Goal: Transaction & Acquisition: Purchase product/service

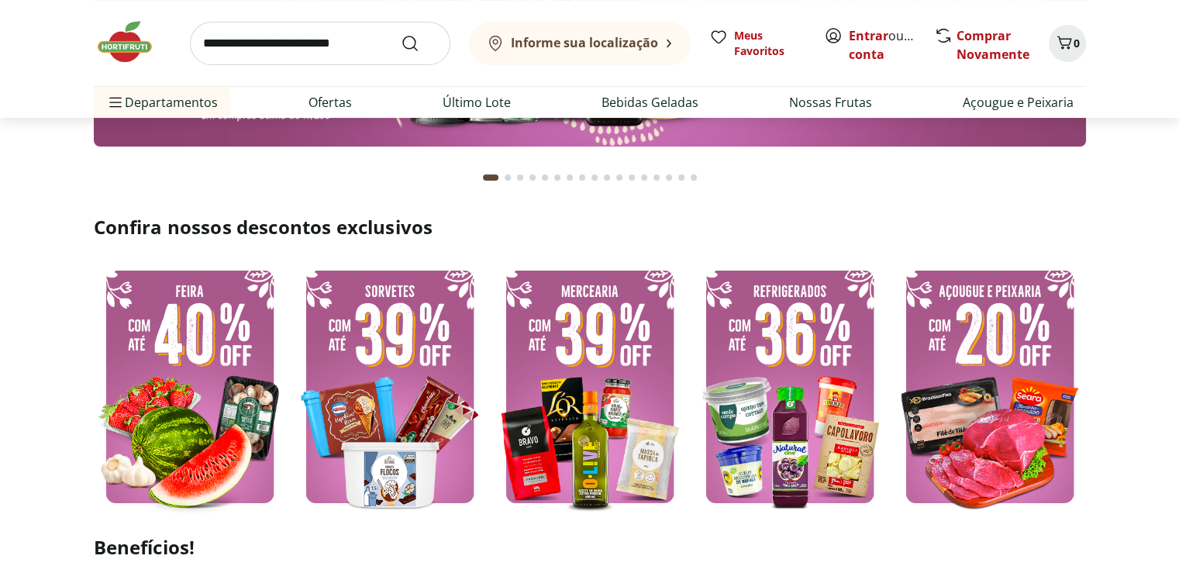
scroll to position [310, 0]
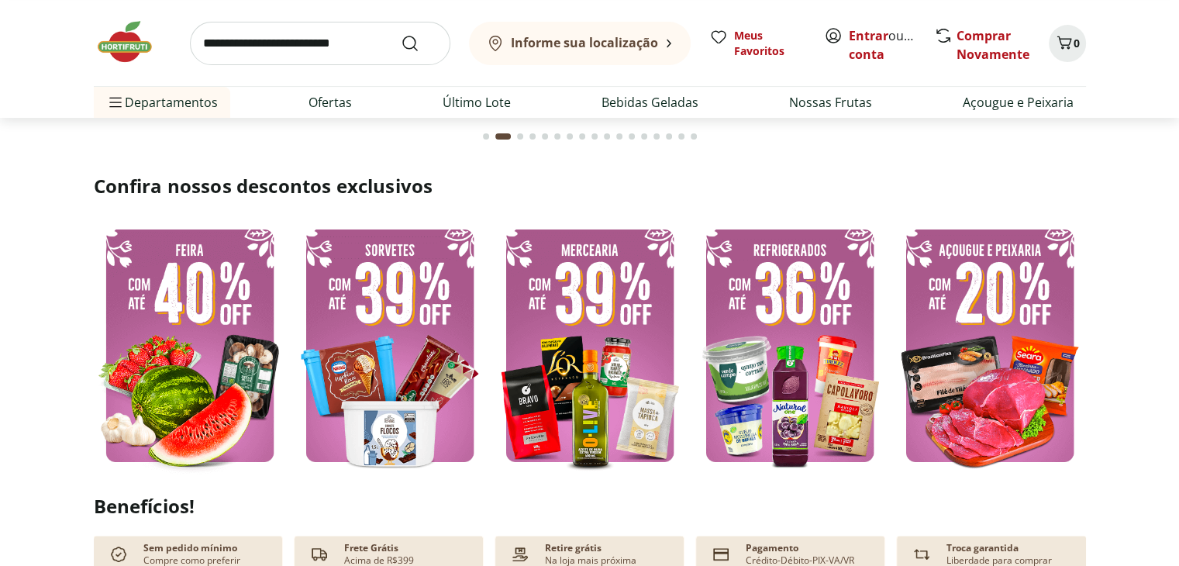
click at [1036, 349] on img at bounding box center [990, 345] width 192 height 257
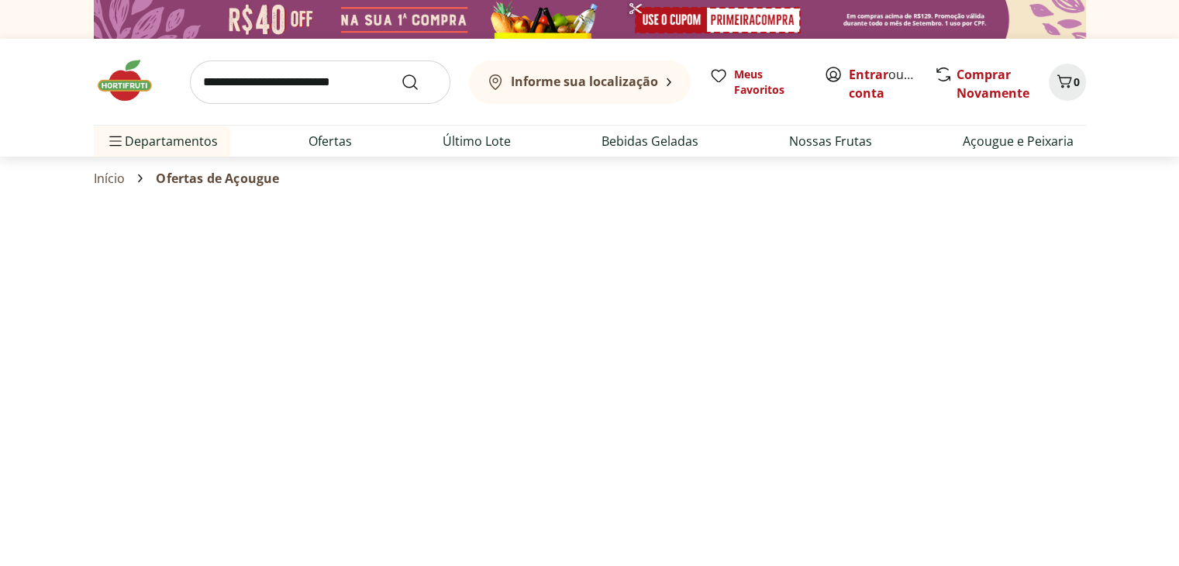
select select "**********"
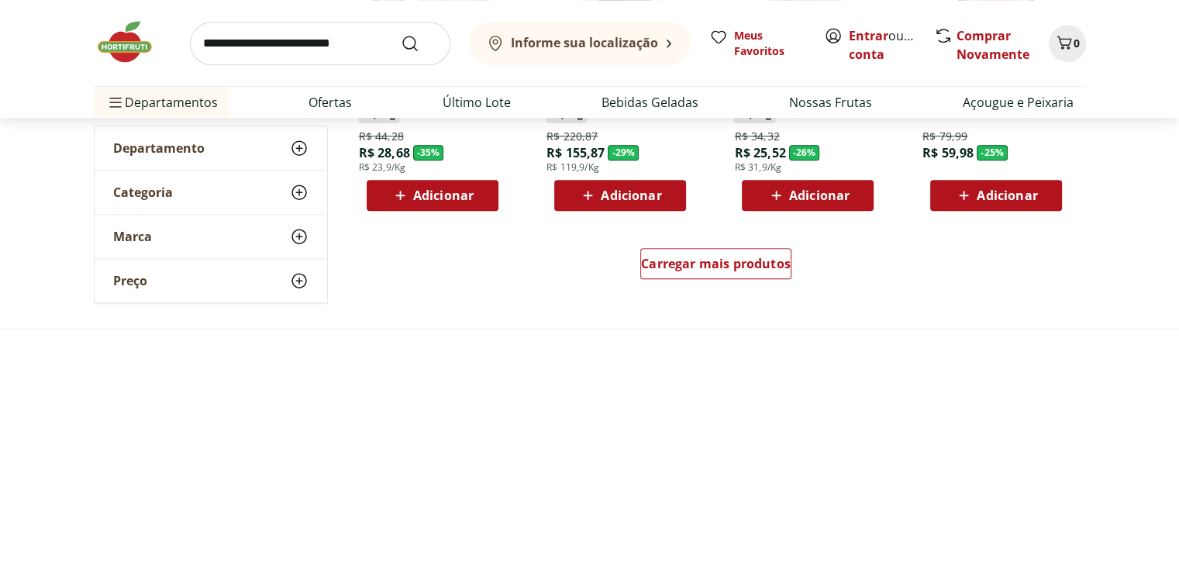
scroll to position [1085, 0]
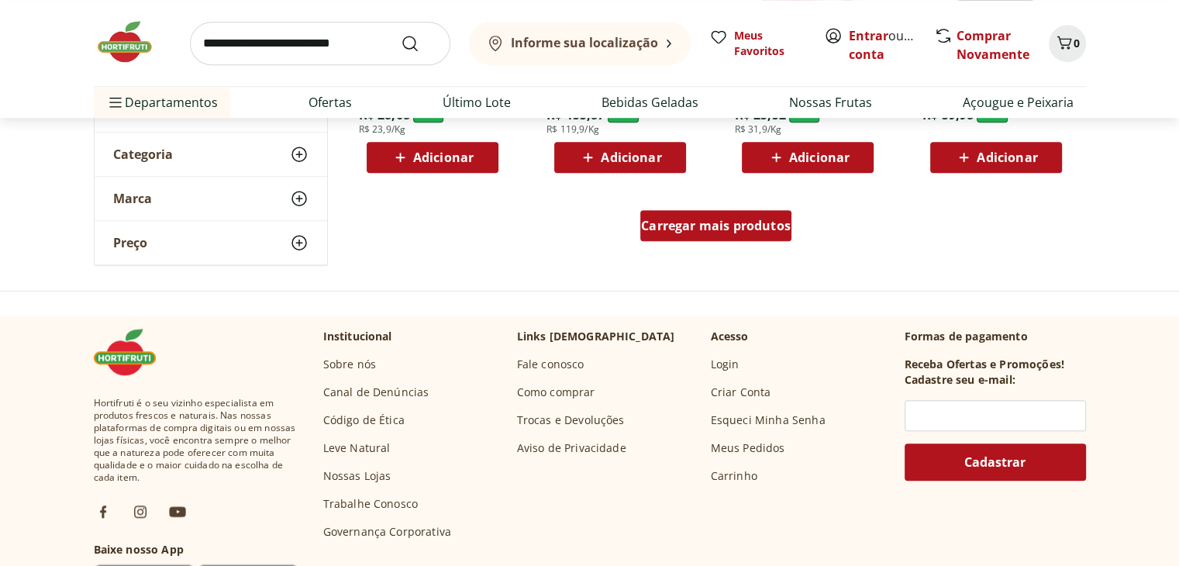
click at [703, 236] on div "Carregar mais produtos" at bounding box center [715, 225] width 151 height 31
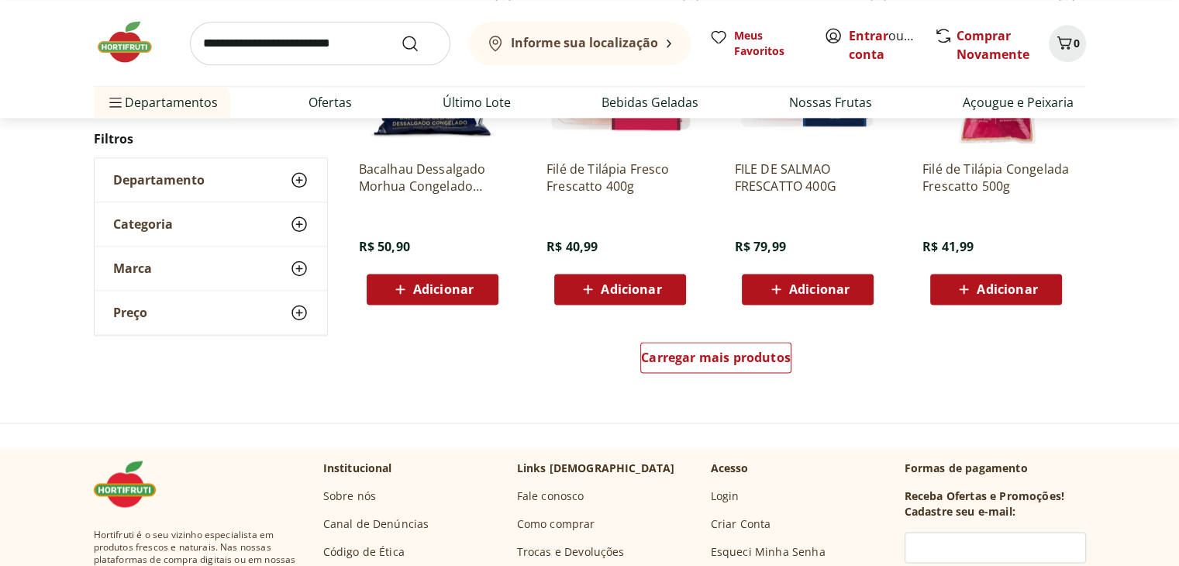
scroll to position [2170, 0]
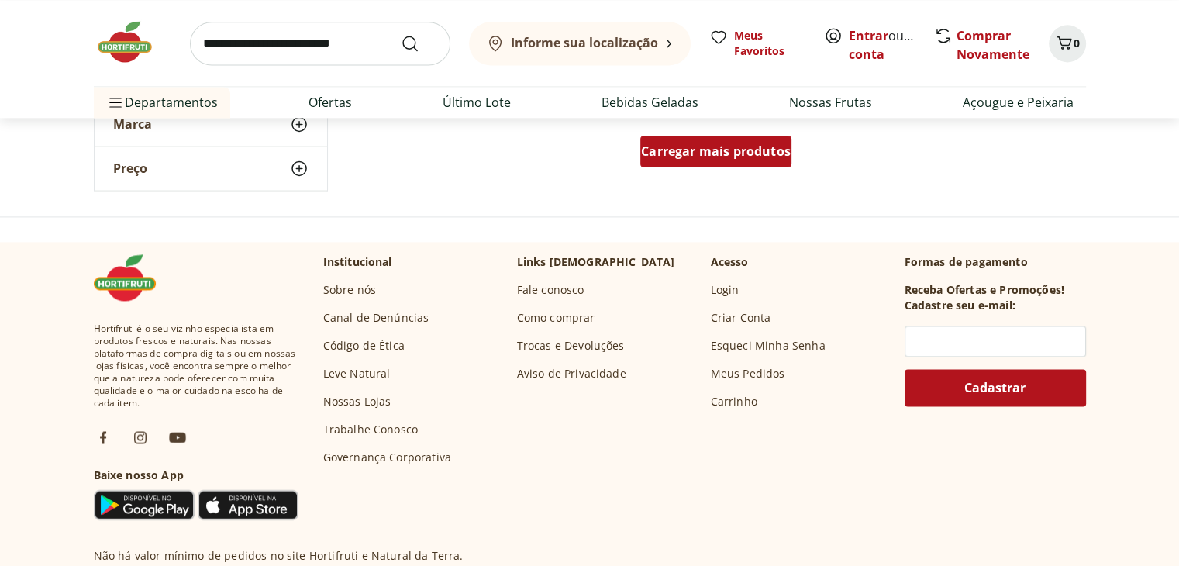
click at [713, 153] on span "Carregar mais produtos" at bounding box center [716, 151] width 150 height 12
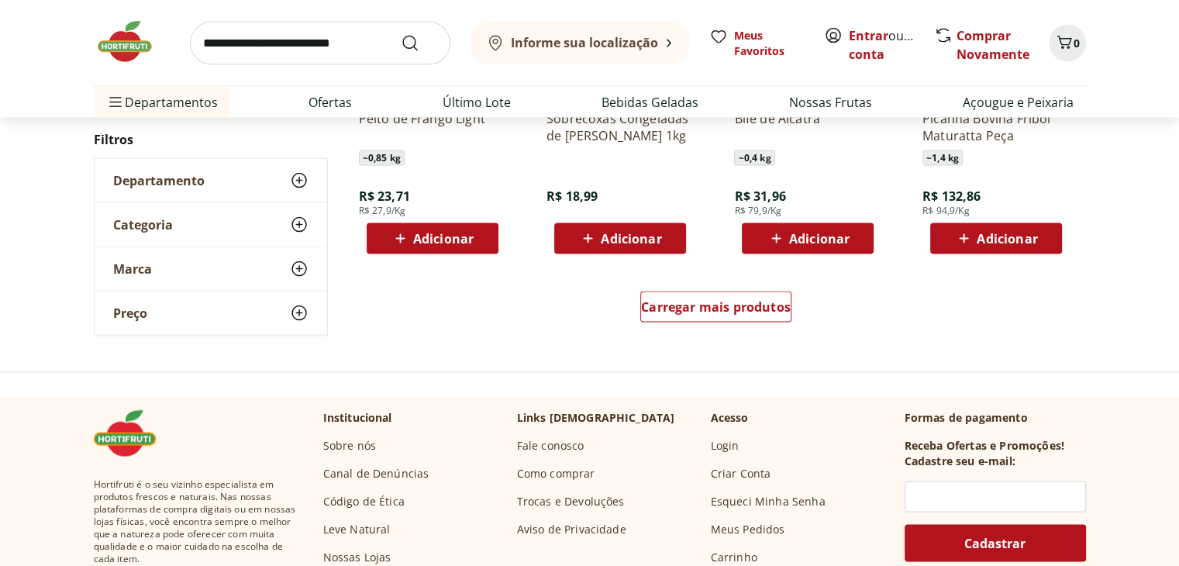
scroll to position [3100, 0]
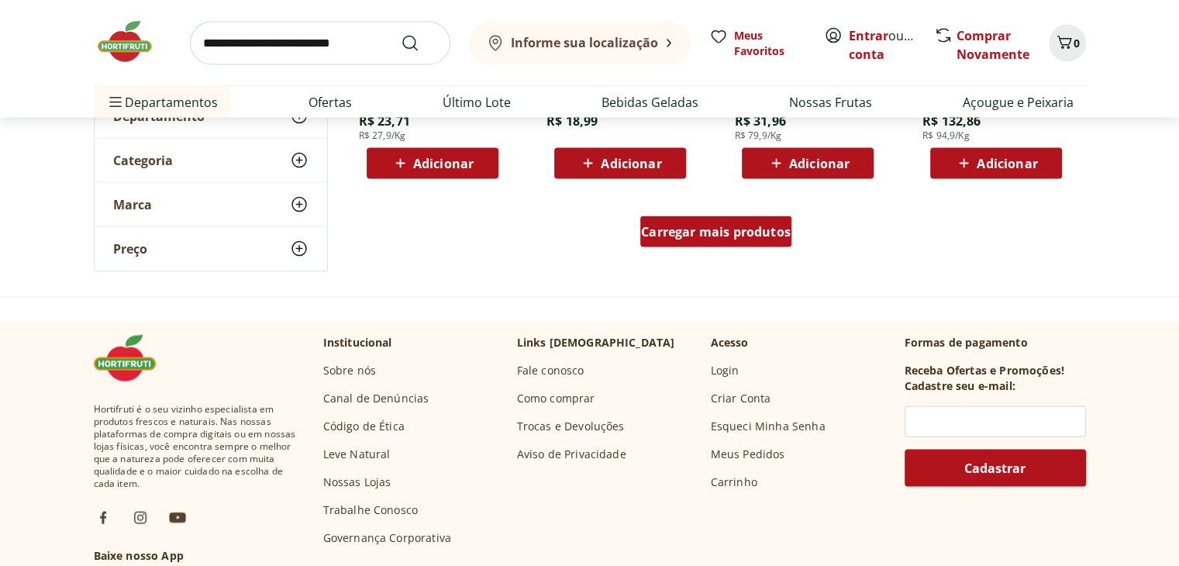
click at [698, 226] on span "Carregar mais produtos" at bounding box center [716, 232] width 150 height 12
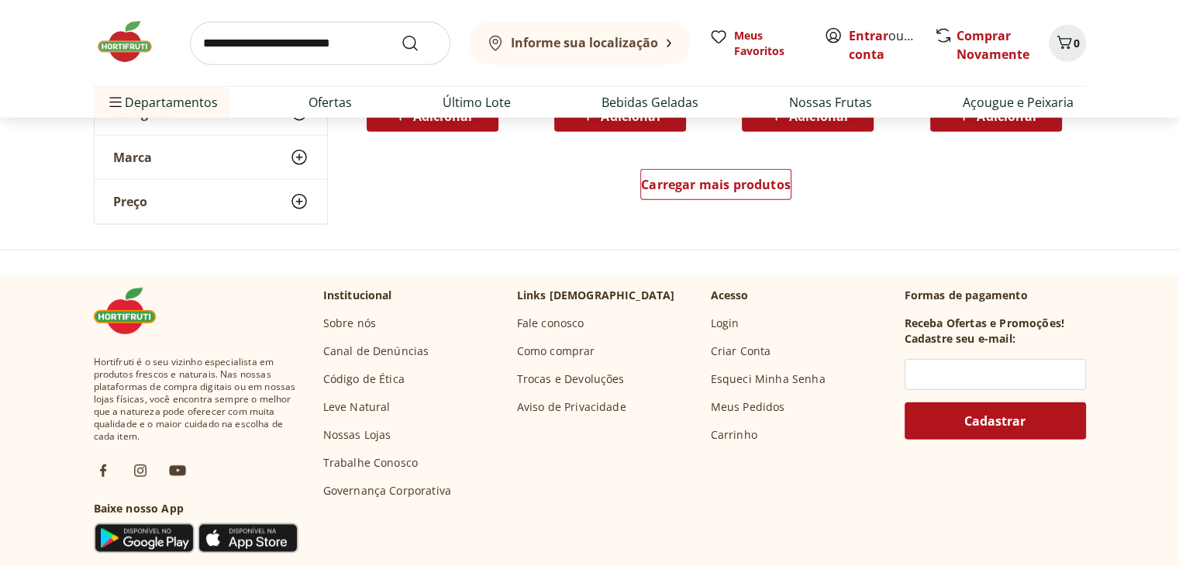
scroll to position [4185, 0]
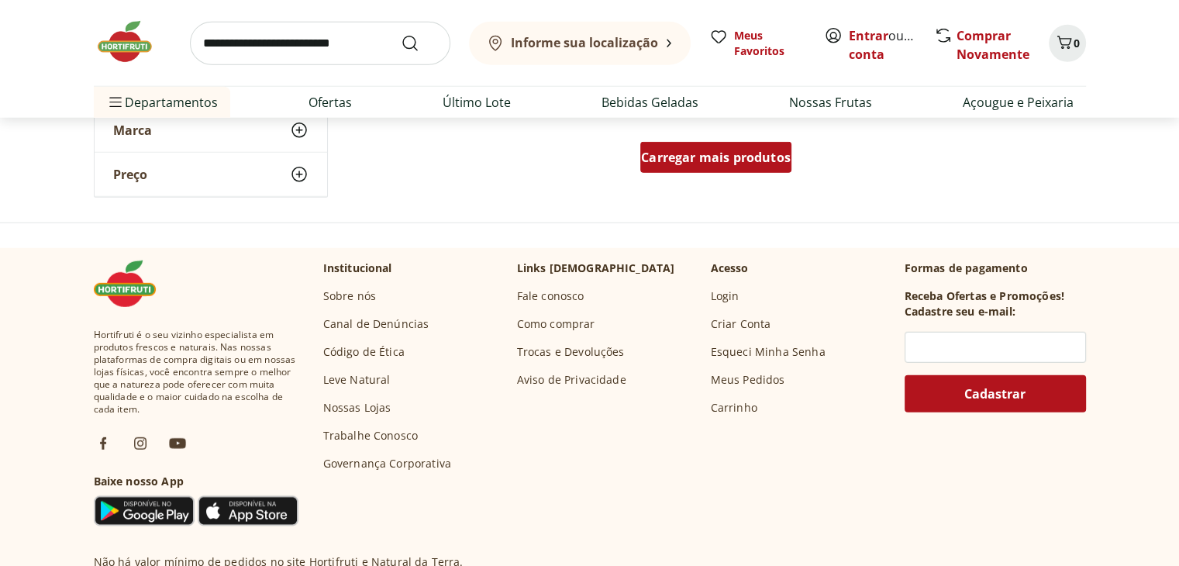
click at [729, 167] on div "Carregar mais produtos" at bounding box center [715, 157] width 151 height 31
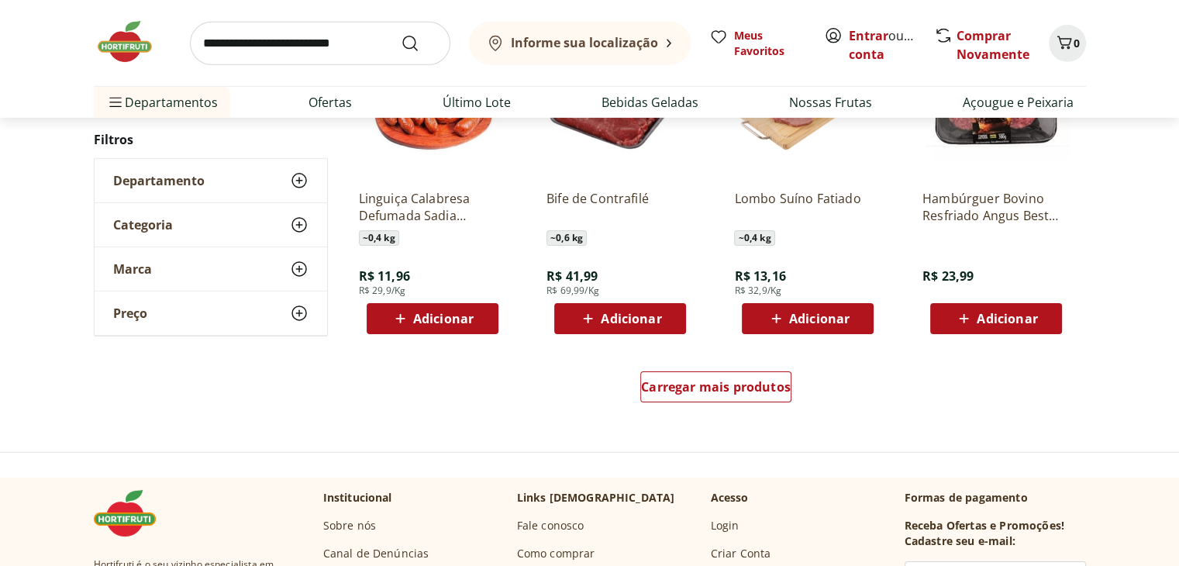
scroll to position [5038, 0]
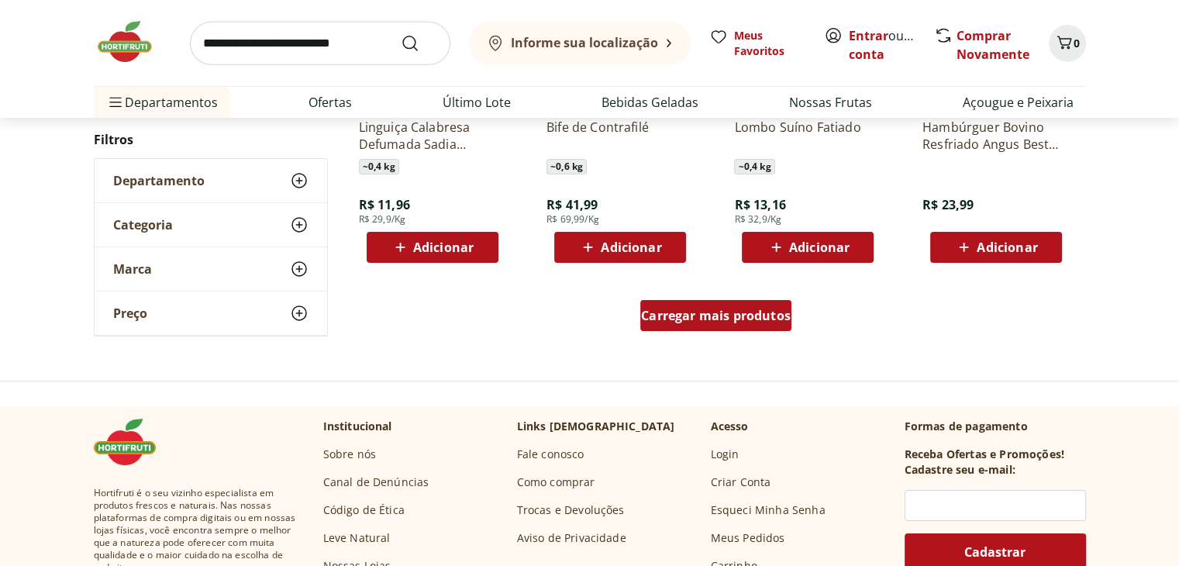
click at [714, 309] on span "Carregar mais produtos" at bounding box center [716, 315] width 150 height 12
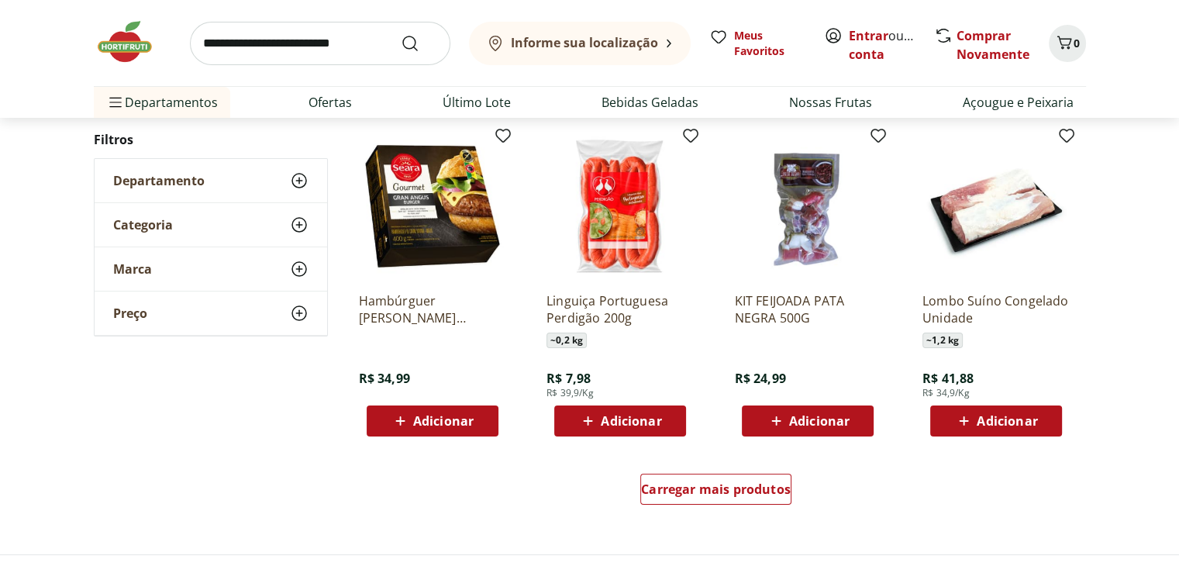
scroll to position [5968, 0]
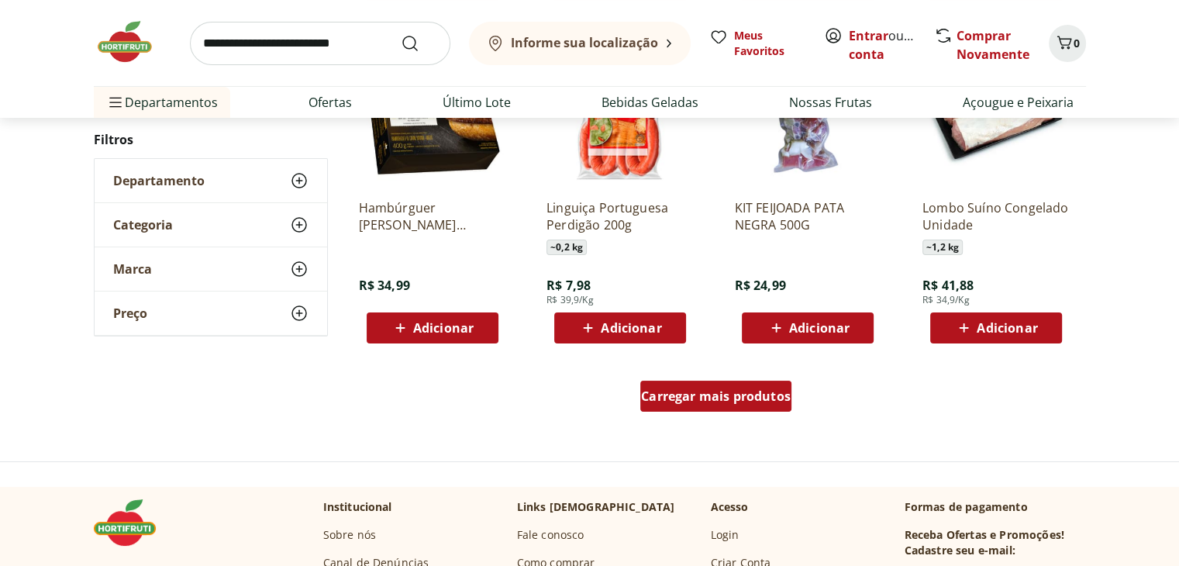
click at [783, 402] on span "Carregar mais produtos" at bounding box center [716, 396] width 150 height 12
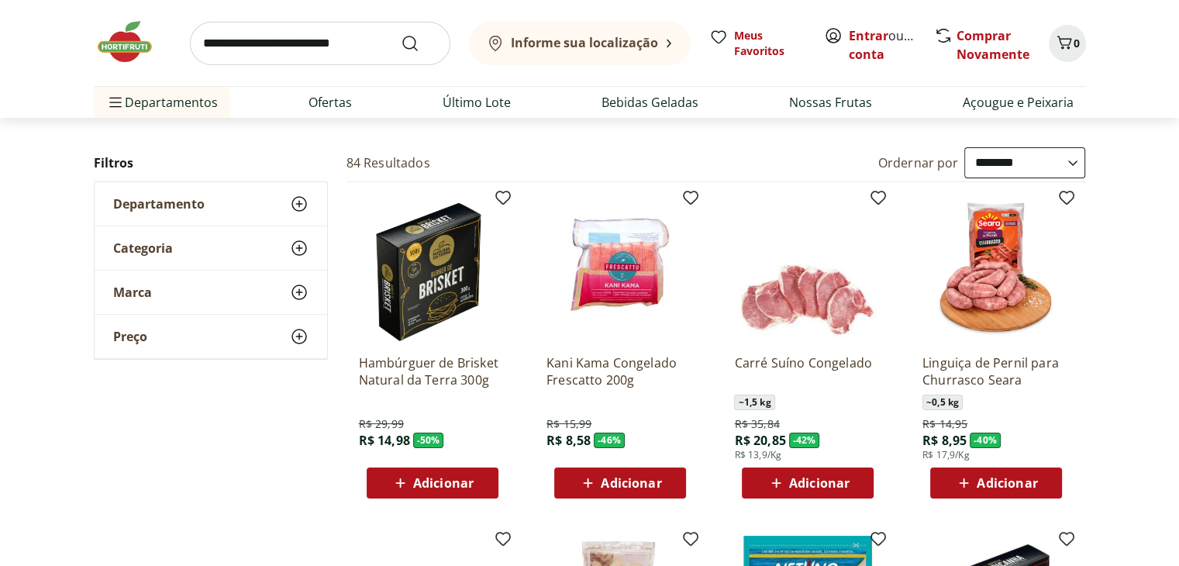
scroll to position [0, 0]
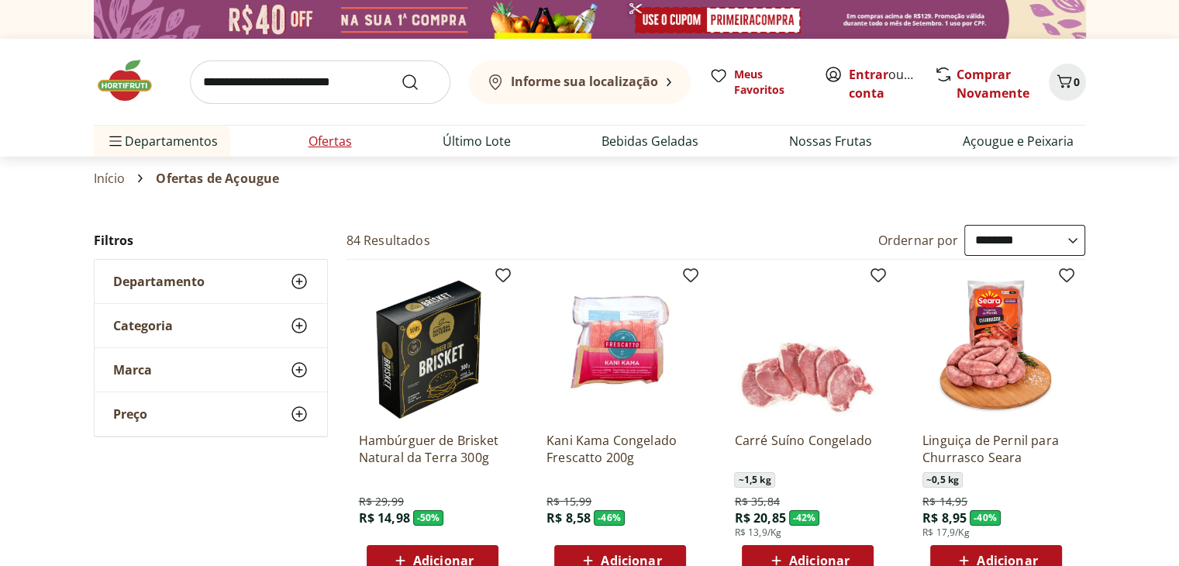
click at [333, 143] on link "Ofertas" at bounding box center [329, 141] width 43 height 19
select select "**********"
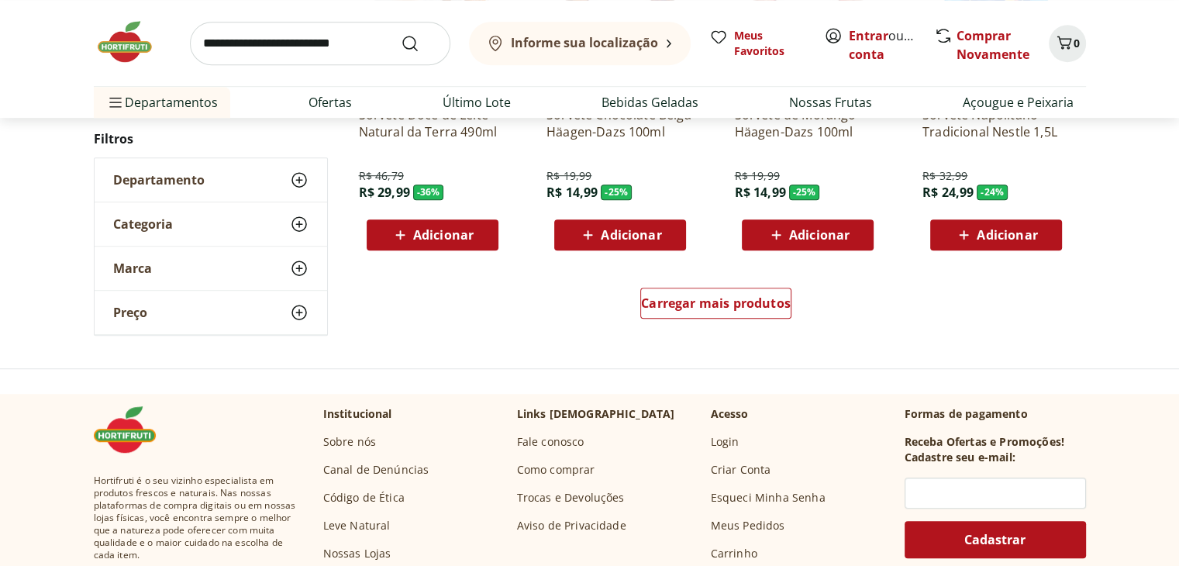
scroll to position [853, 0]
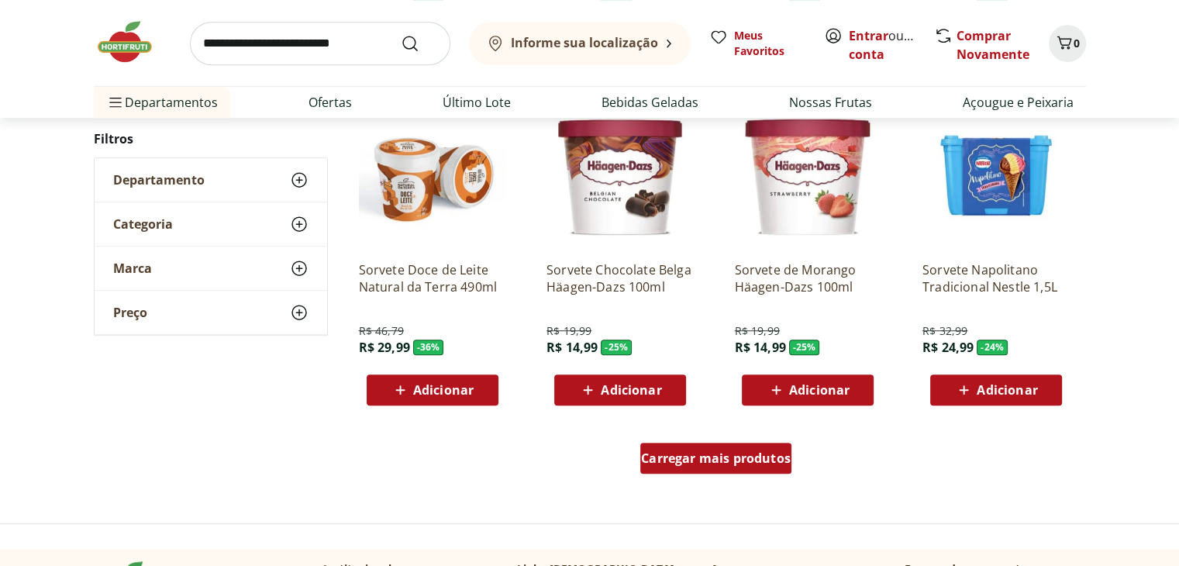
click at [704, 464] on span "Carregar mais produtos" at bounding box center [716, 458] width 150 height 12
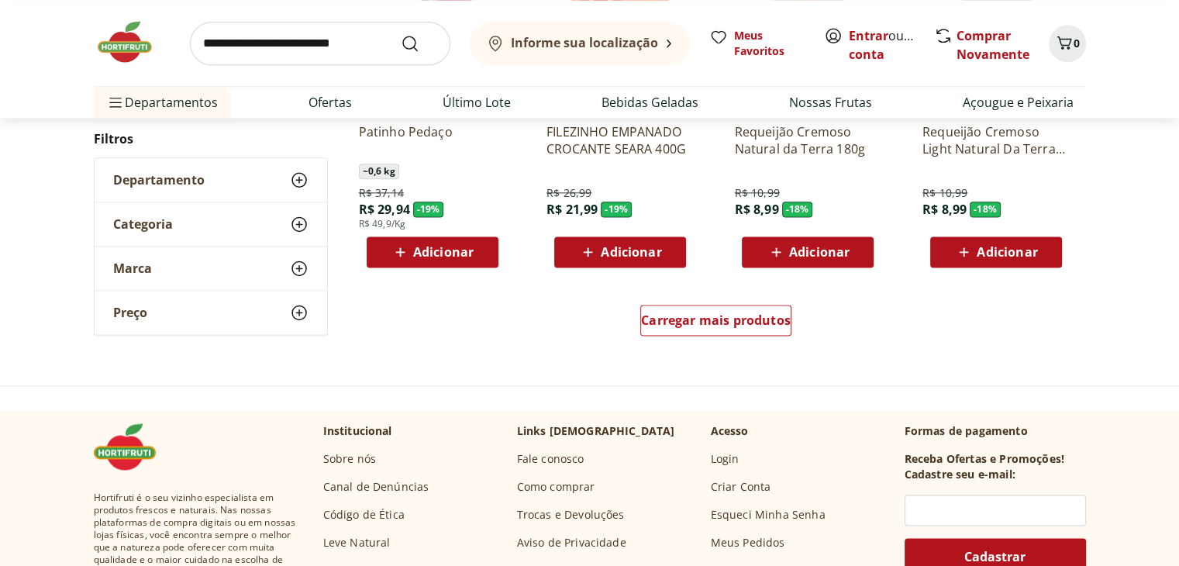
scroll to position [2015, 0]
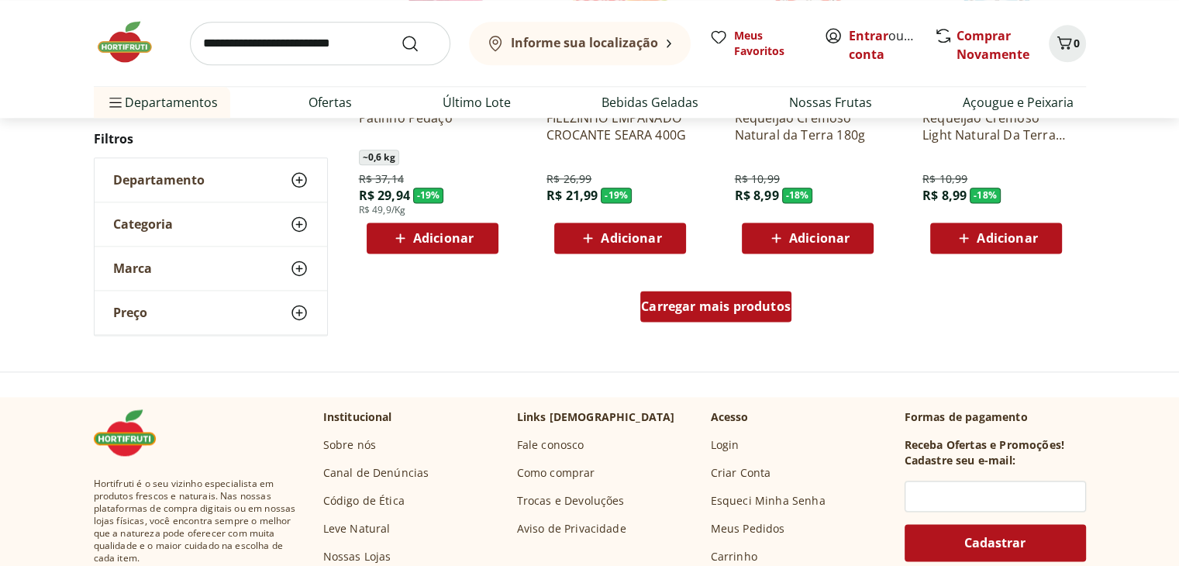
drag, startPoint x: 636, startPoint y: 286, endPoint x: 645, endPoint y: 298, distance: 15.5
click at [636, 287] on div "Carregar mais produtos" at bounding box center [716, 309] width 752 height 74
click at [645, 300] on span "Carregar mais produtos" at bounding box center [716, 306] width 150 height 12
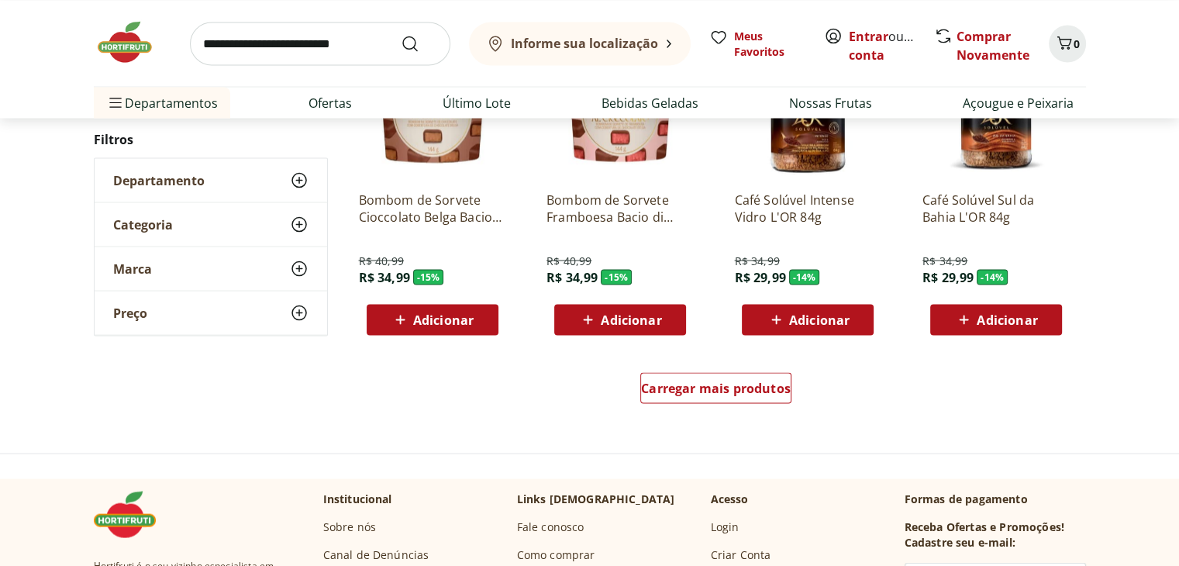
scroll to position [2945, 0]
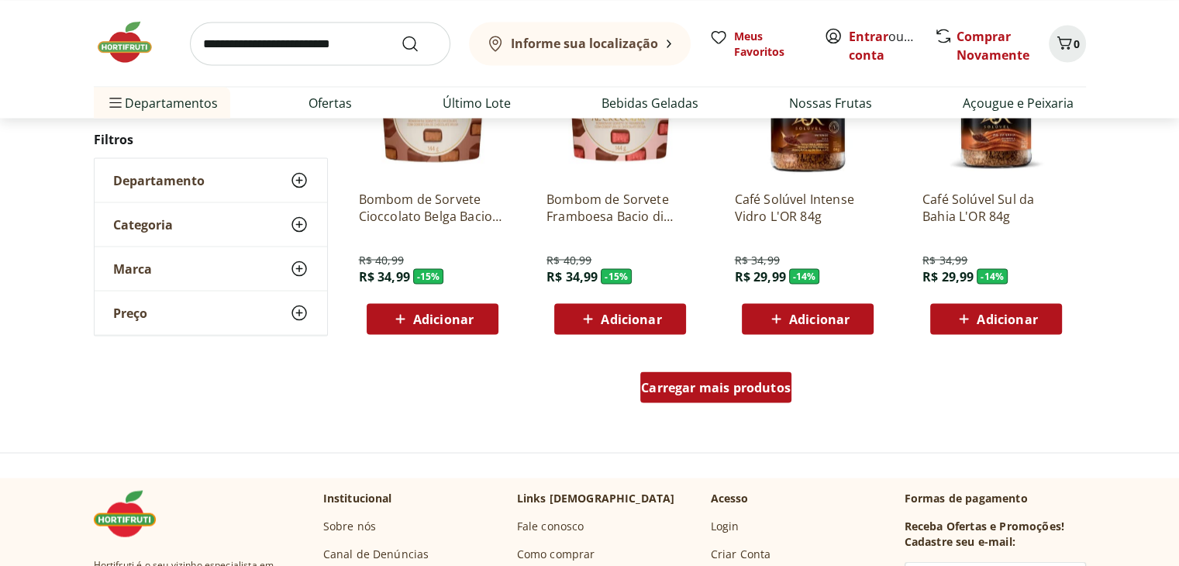
click at [697, 393] on span "Carregar mais produtos" at bounding box center [716, 387] width 150 height 12
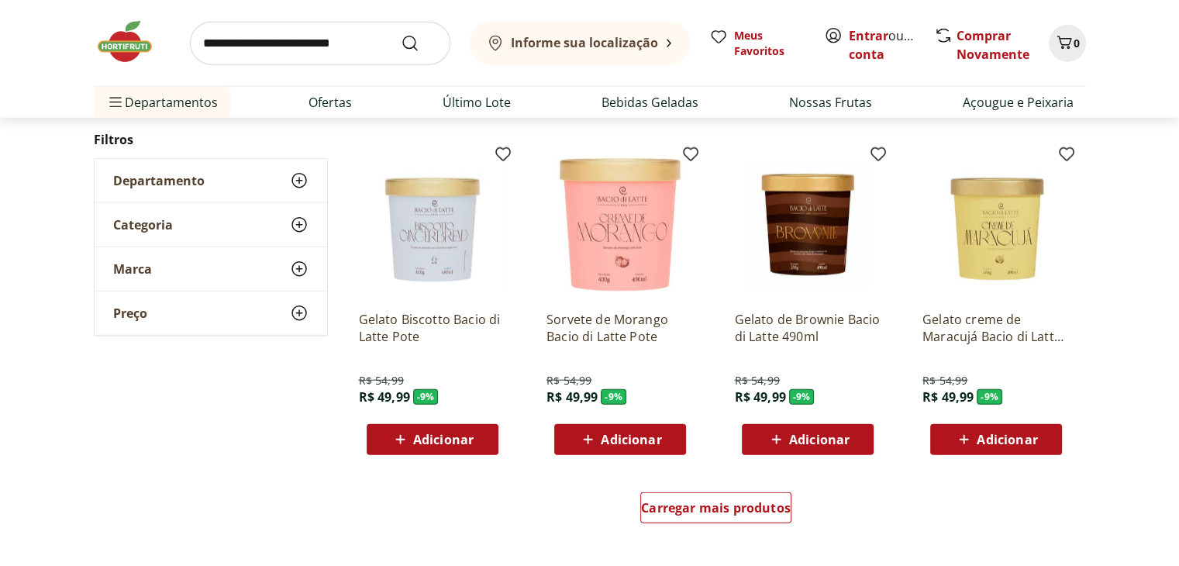
scroll to position [3875, 0]
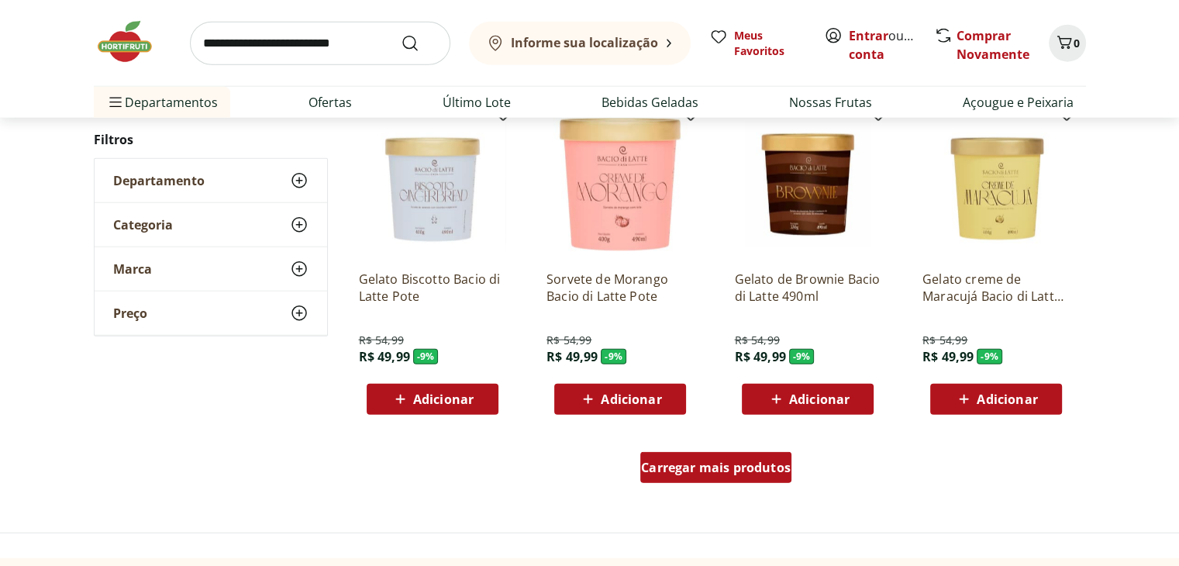
click at [727, 472] on span "Carregar mais produtos" at bounding box center [716, 467] width 150 height 12
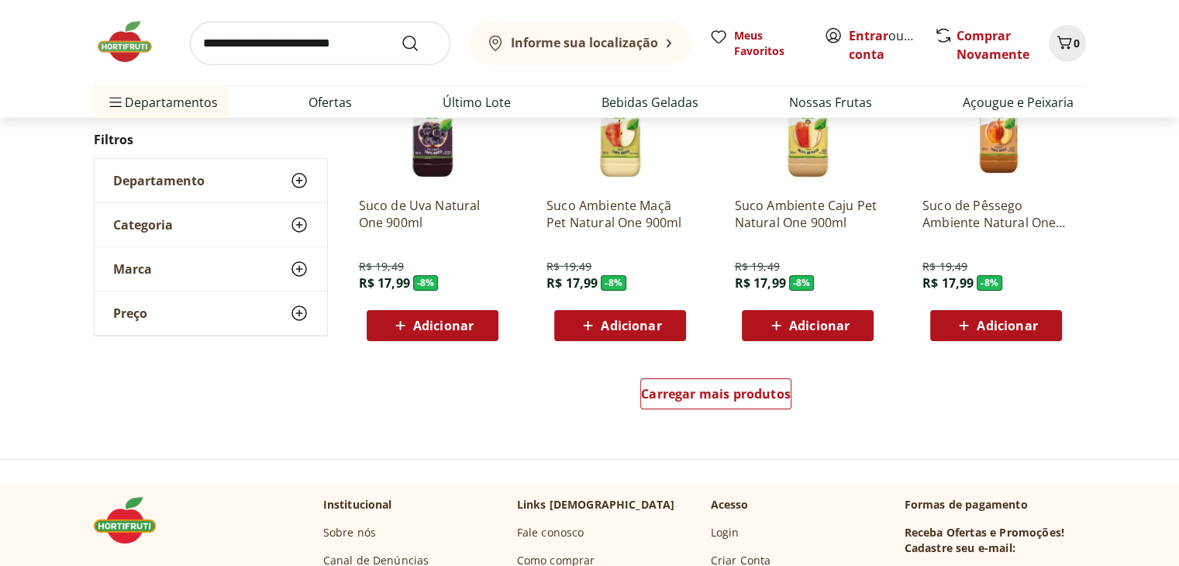
scroll to position [4960, 0]
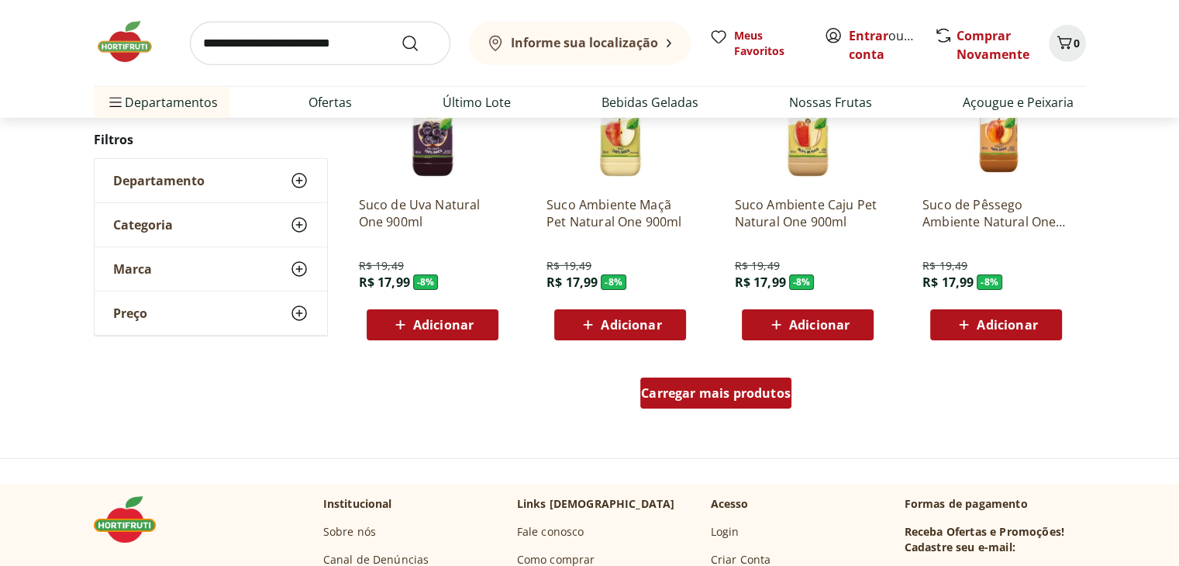
click at [706, 399] on span "Carregar mais produtos" at bounding box center [716, 393] width 150 height 12
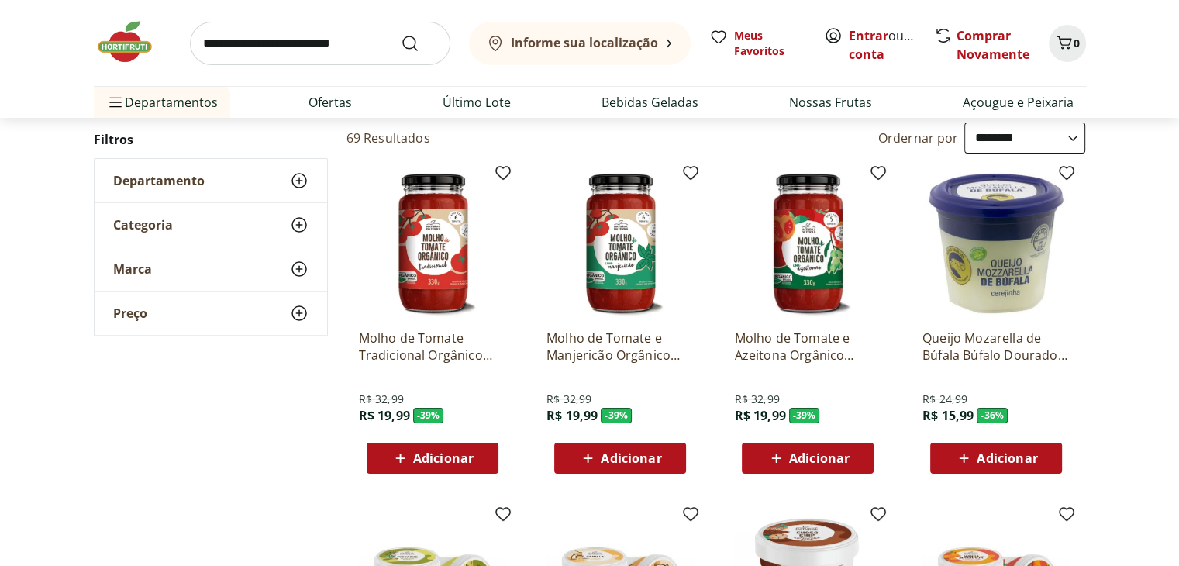
scroll to position [0, 0]
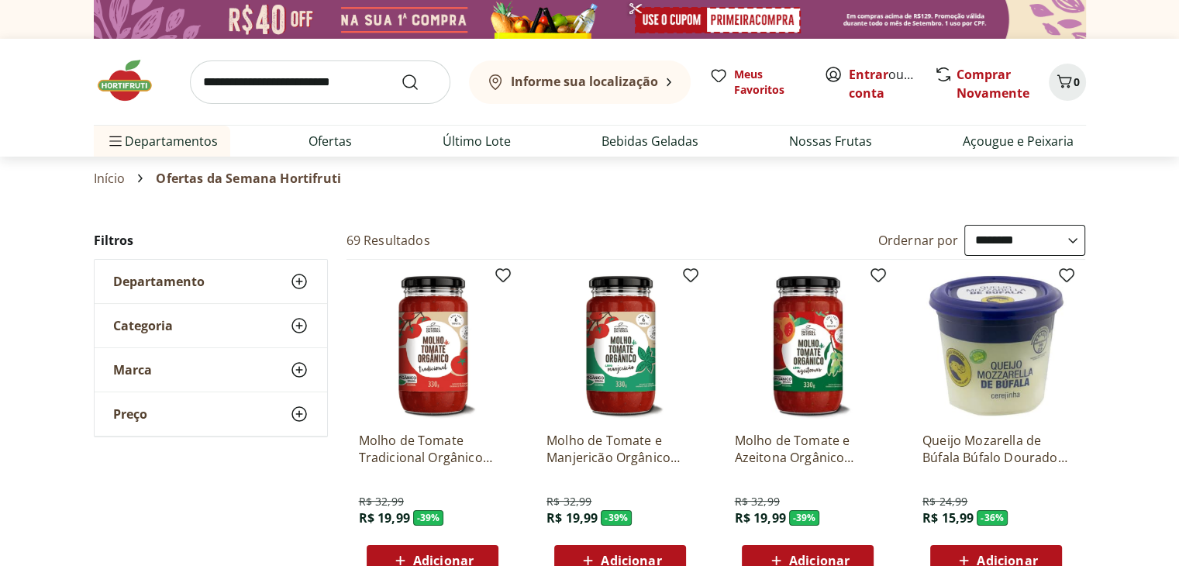
click at [340, 18] on img at bounding box center [590, 19] width 992 height 39
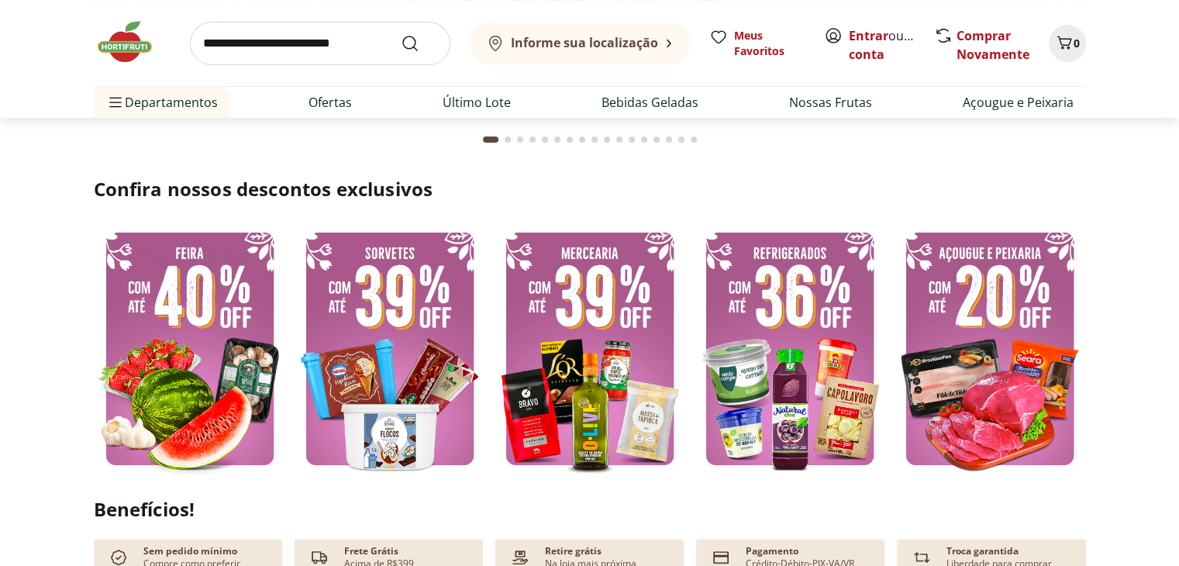
scroll to position [310, 0]
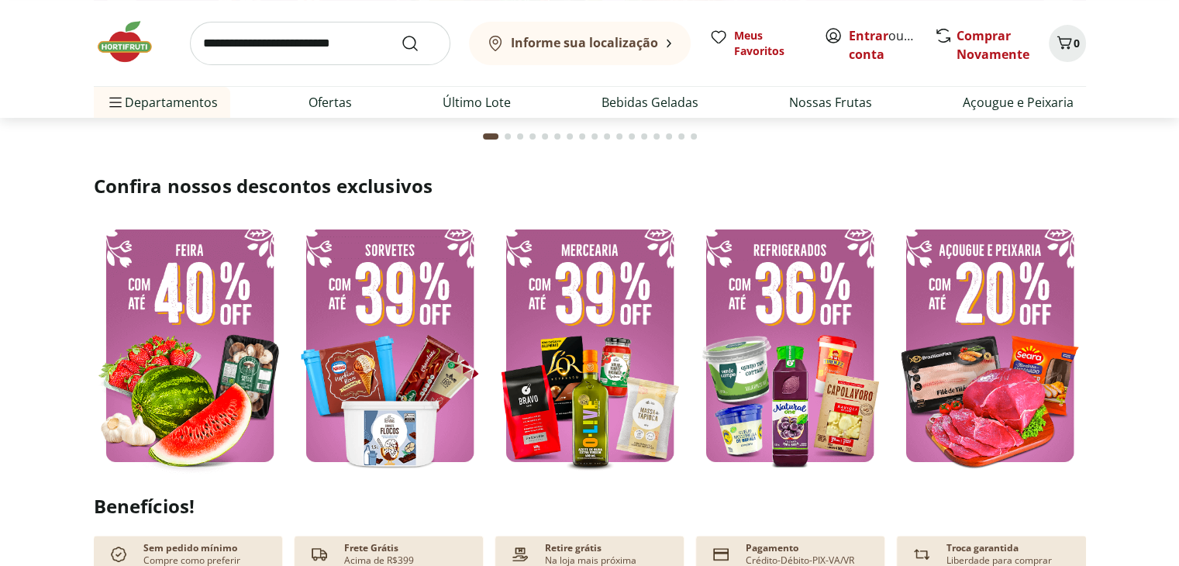
click at [201, 342] on img at bounding box center [190, 345] width 192 height 257
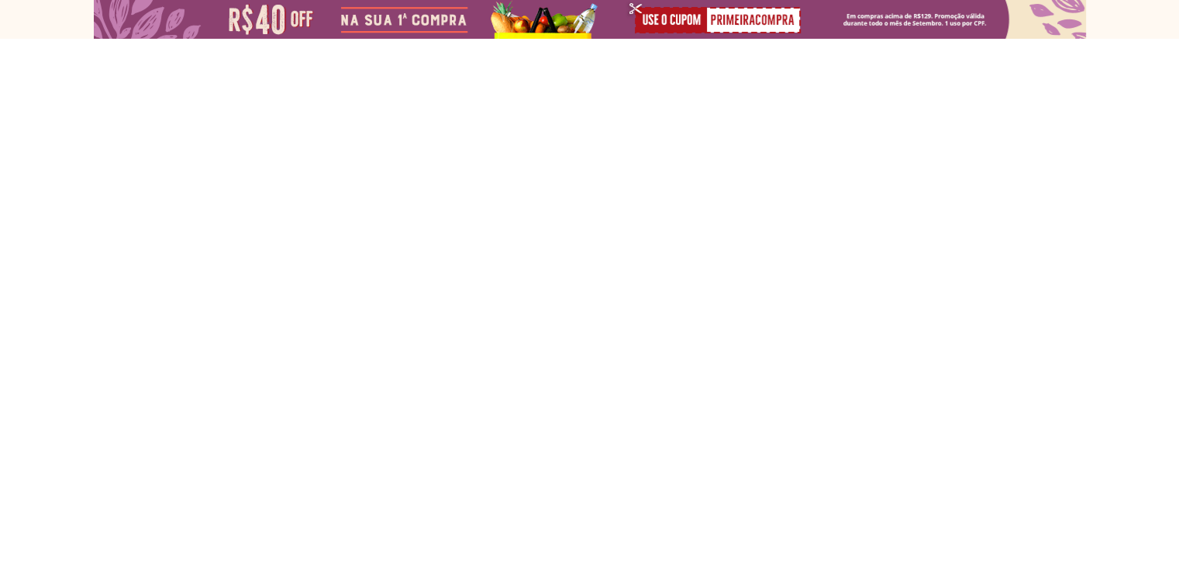
select select "**********"
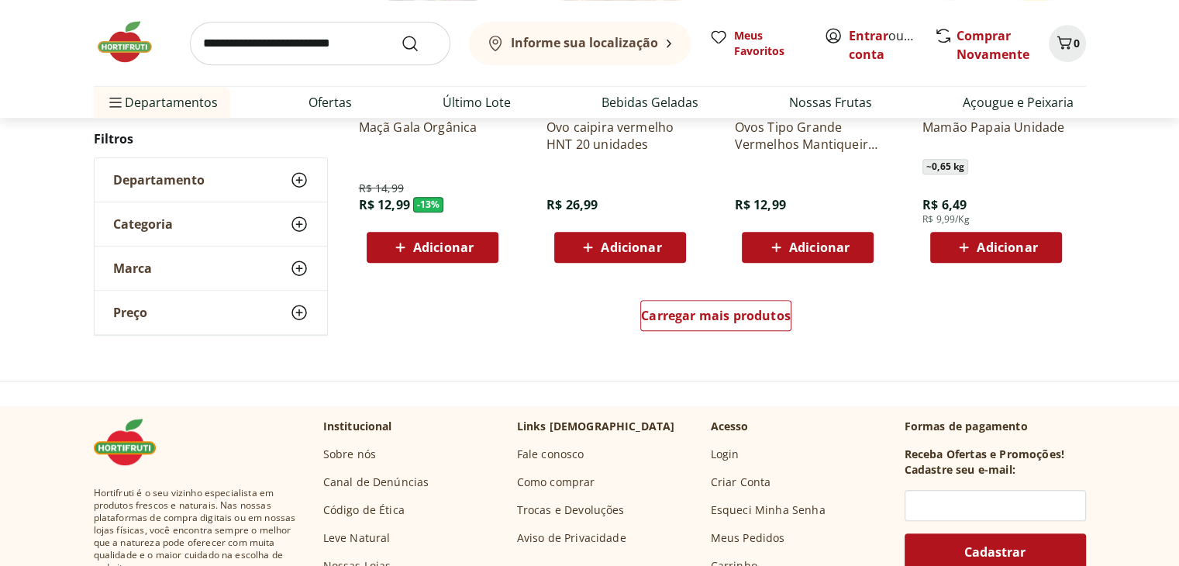
scroll to position [1008, 0]
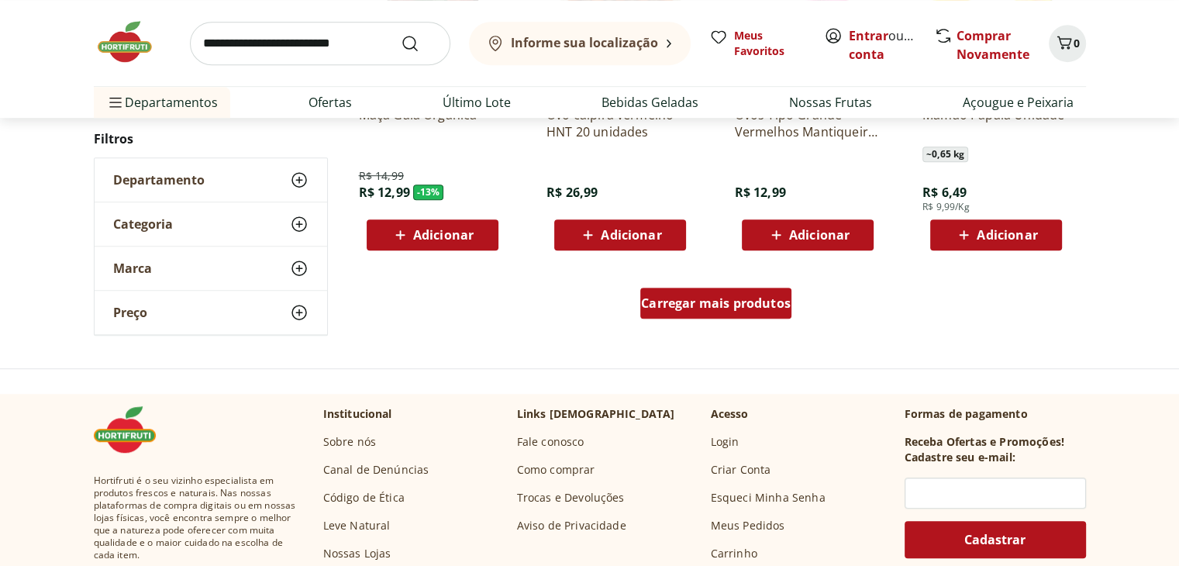
click at [718, 299] on span "Carregar mais produtos" at bounding box center [716, 303] width 150 height 12
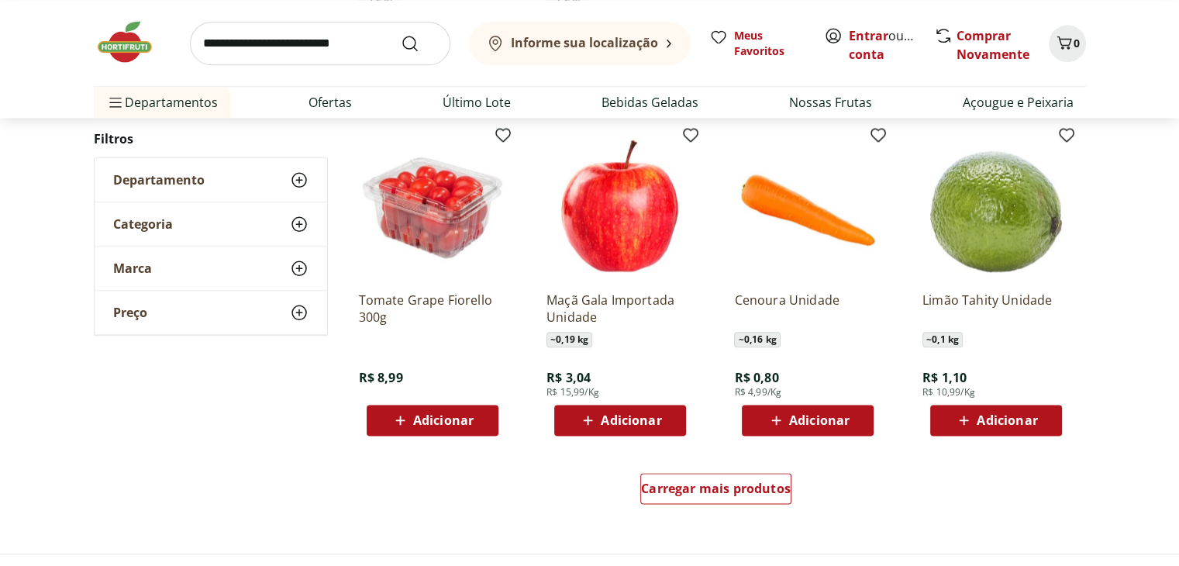
scroll to position [1860, 0]
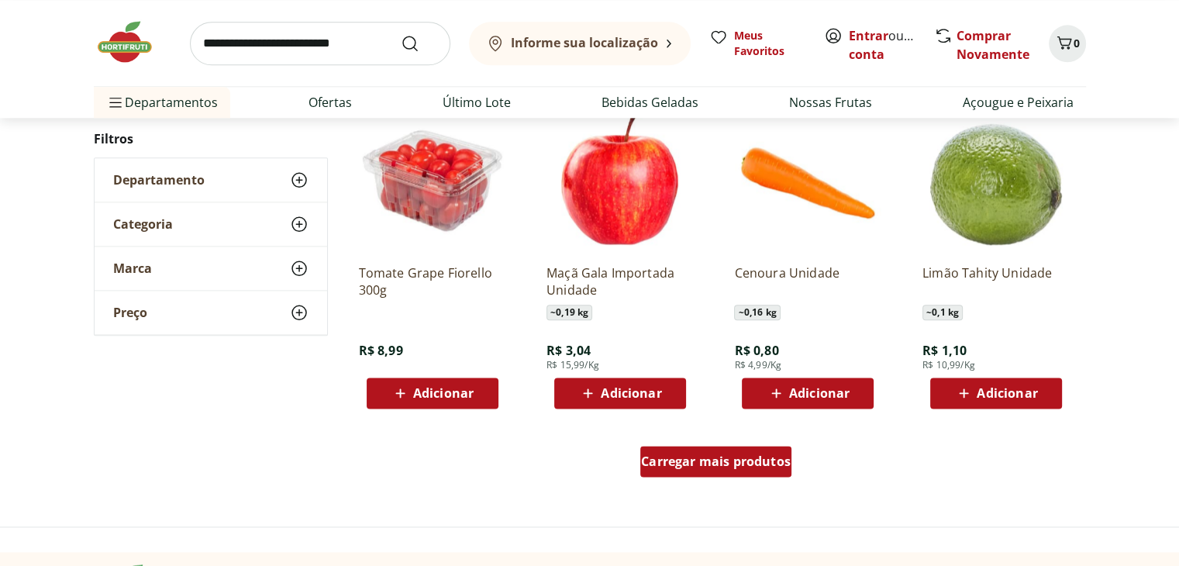
click at [673, 460] on span "Carregar mais produtos" at bounding box center [716, 461] width 150 height 12
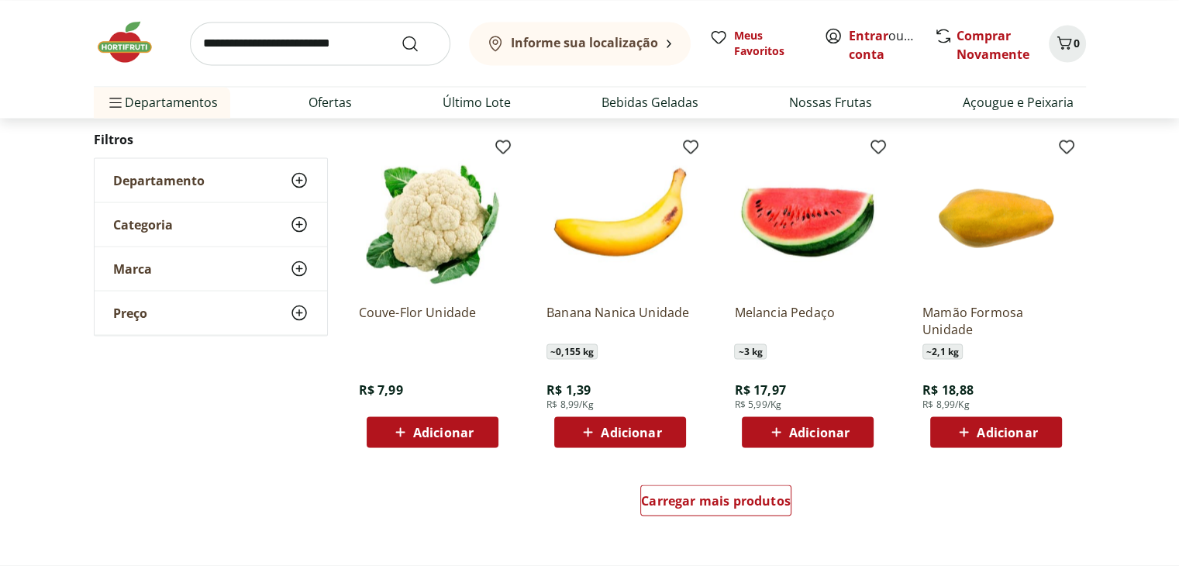
scroll to position [2868, 0]
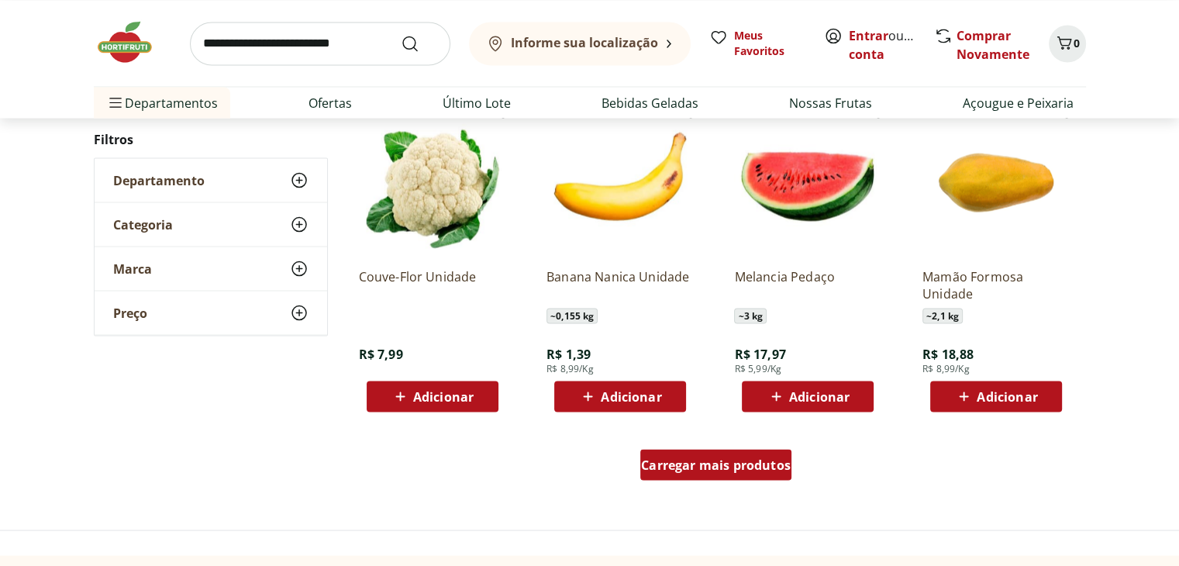
click at [672, 467] on span "Carregar mais produtos" at bounding box center [716, 464] width 150 height 12
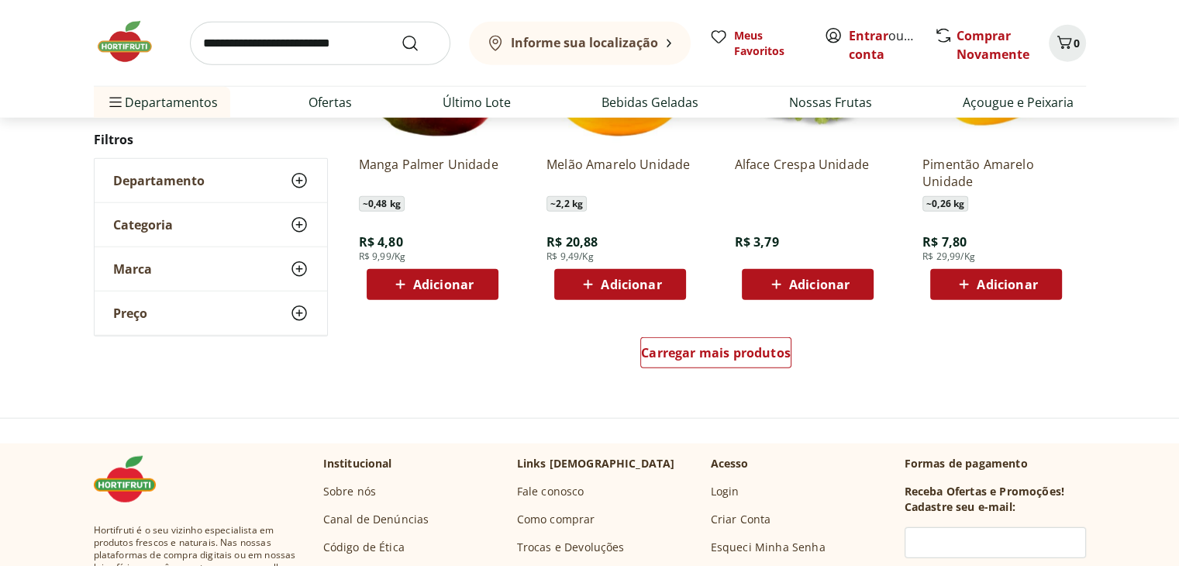
scroll to position [4030, 0]
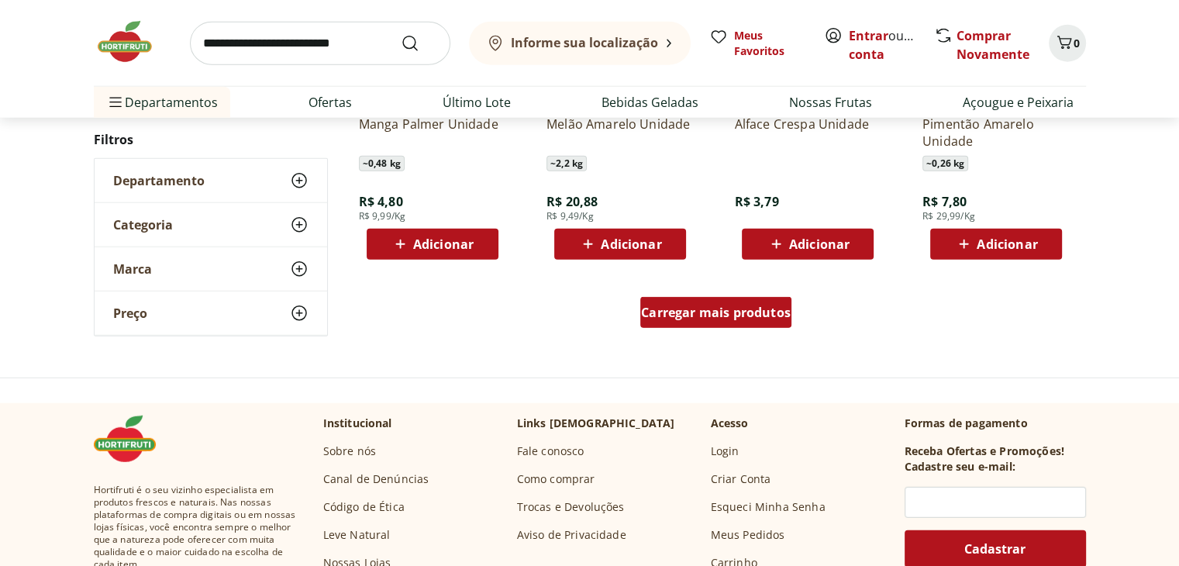
click at [685, 306] on span "Carregar mais produtos" at bounding box center [716, 312] width 150 height 12
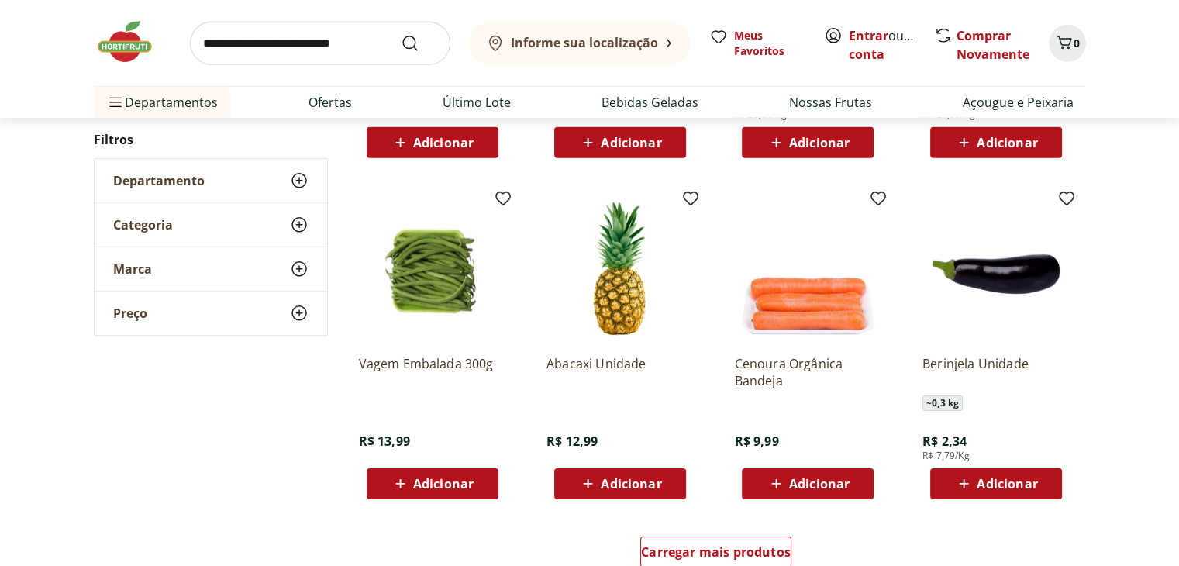
scroll to position [5038, 0]
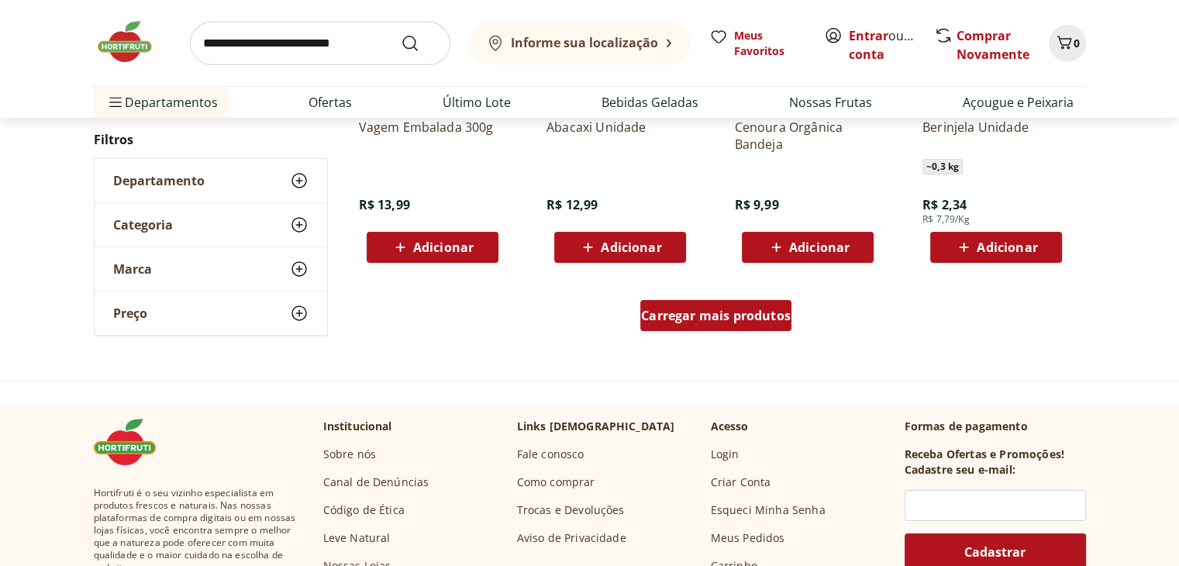
click at [676, 319] on span "Carregar mais produtos" at bounding box center [716, 315] width 150 height 12
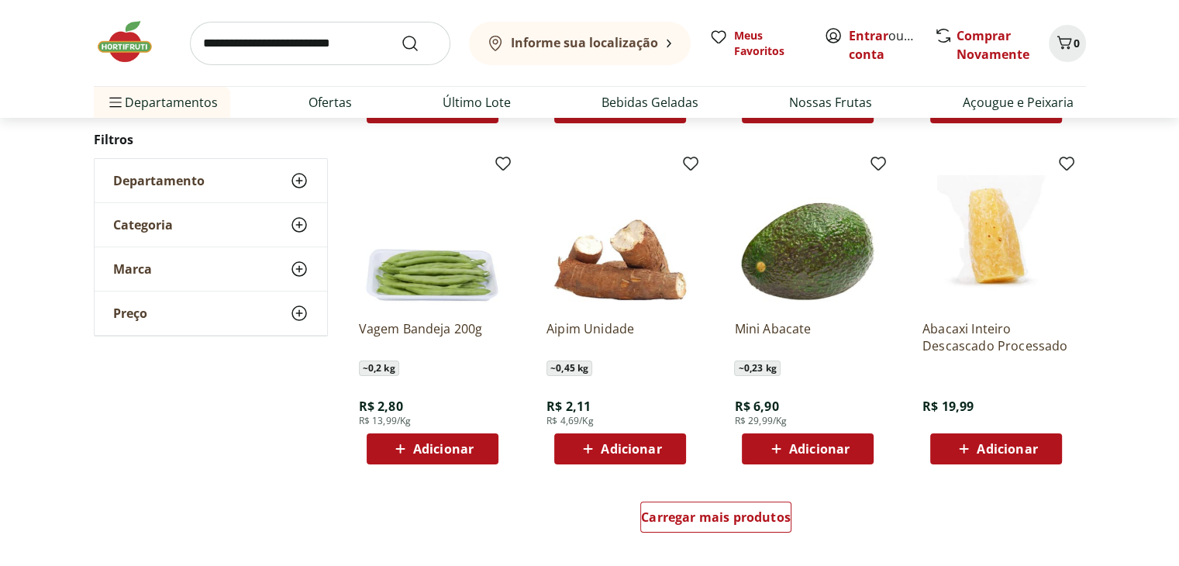
scroll to position [6045, 0]
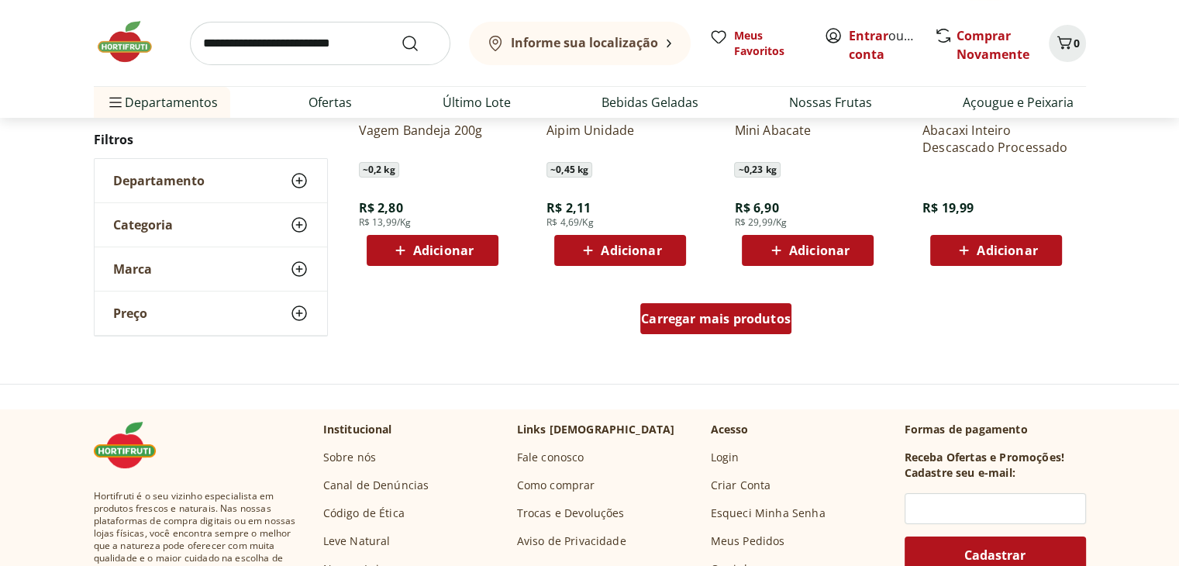
click at [719, 329] on div "Carregar mais produtos" at bounding box center [715, 318] width 151 height 31
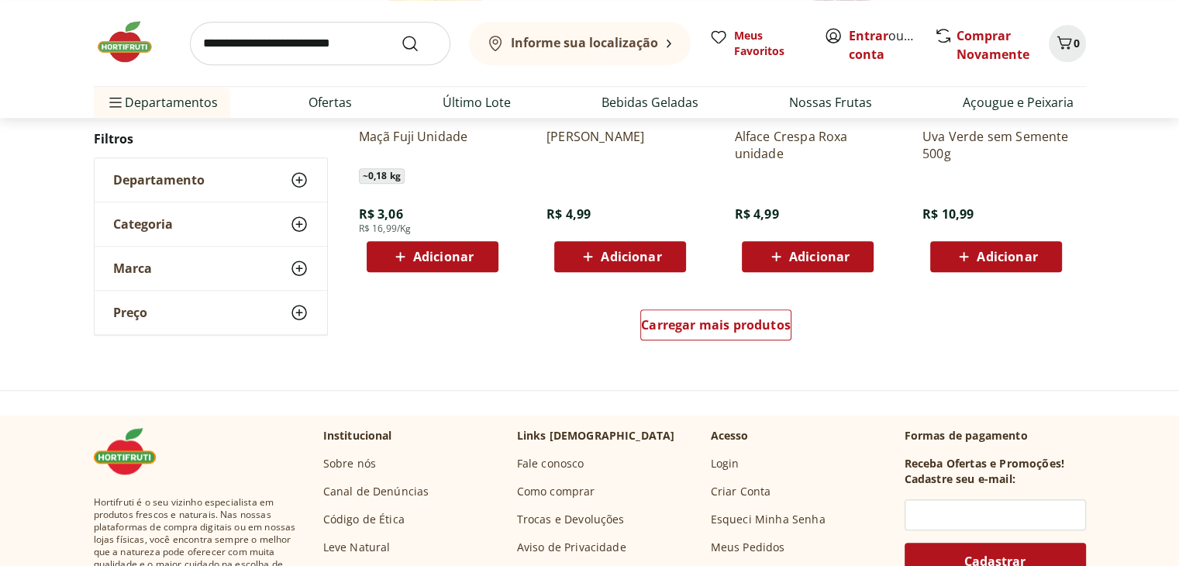
scroll to position [7053, 0]
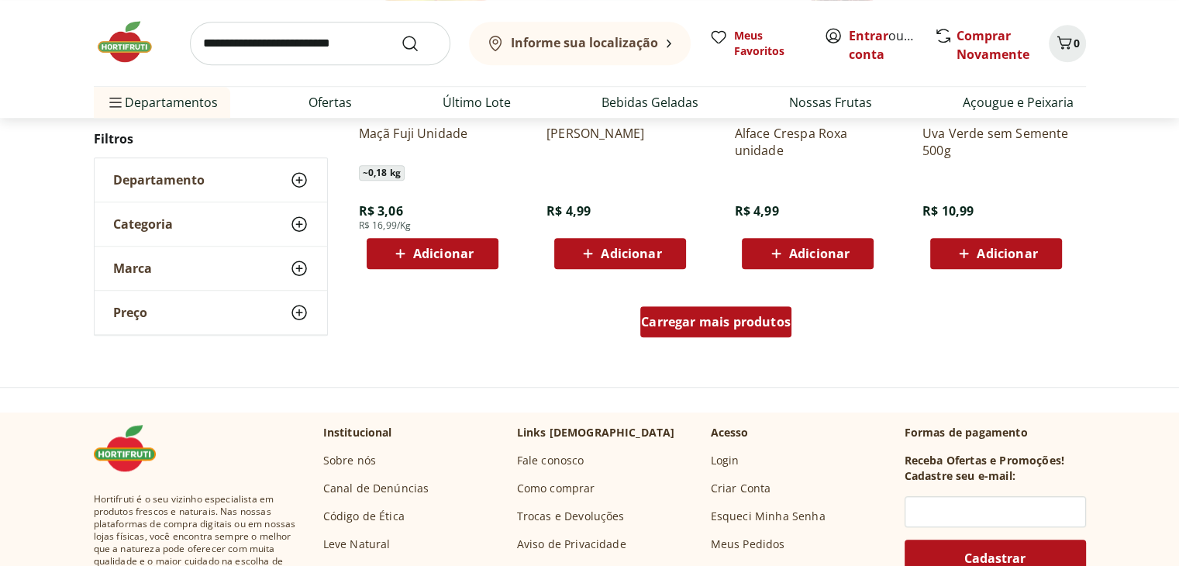
click at [708, 319] on span "Carregar mais produtos" at bounding box center [716, 321] width 150 height 12
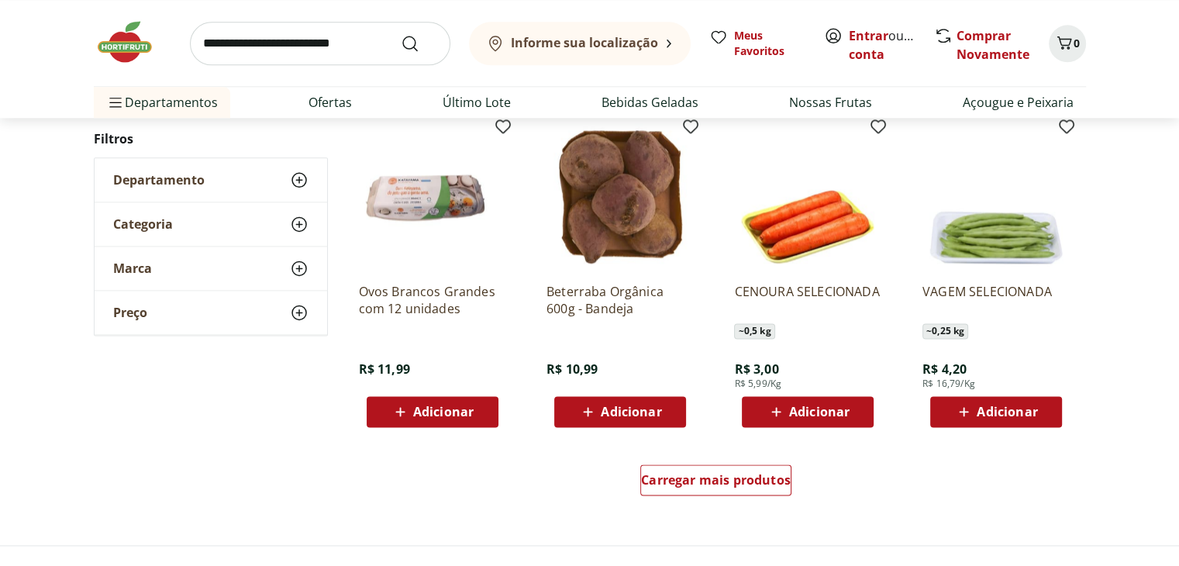
scroll to position [8215, 0]
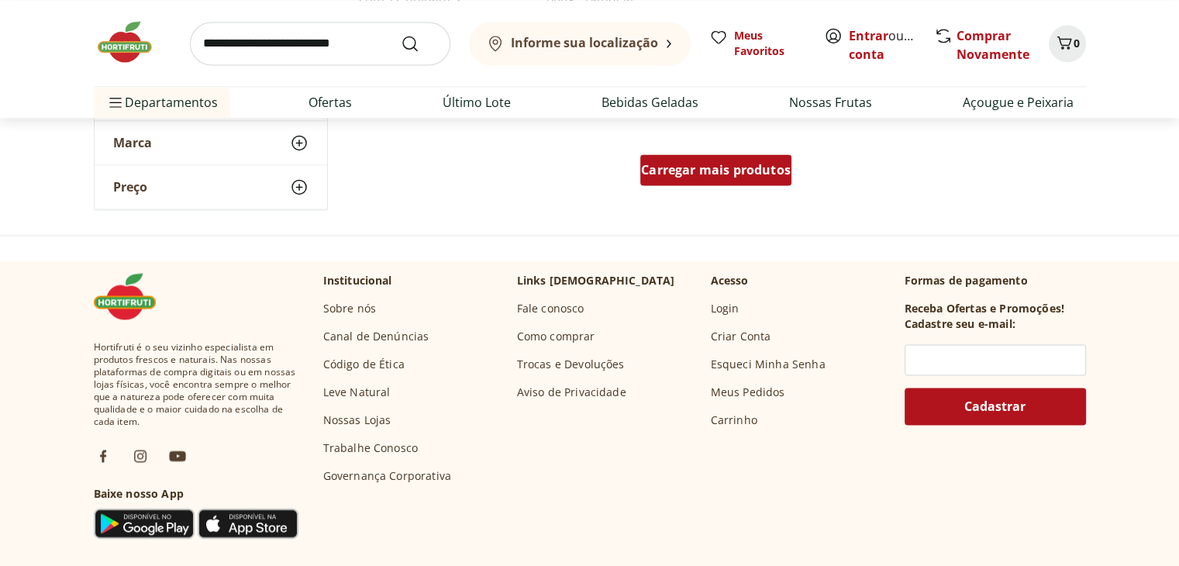
click at [756, 164] on span "Carregar mais produtos" at bounding box center [716, 170] width 150 height 12
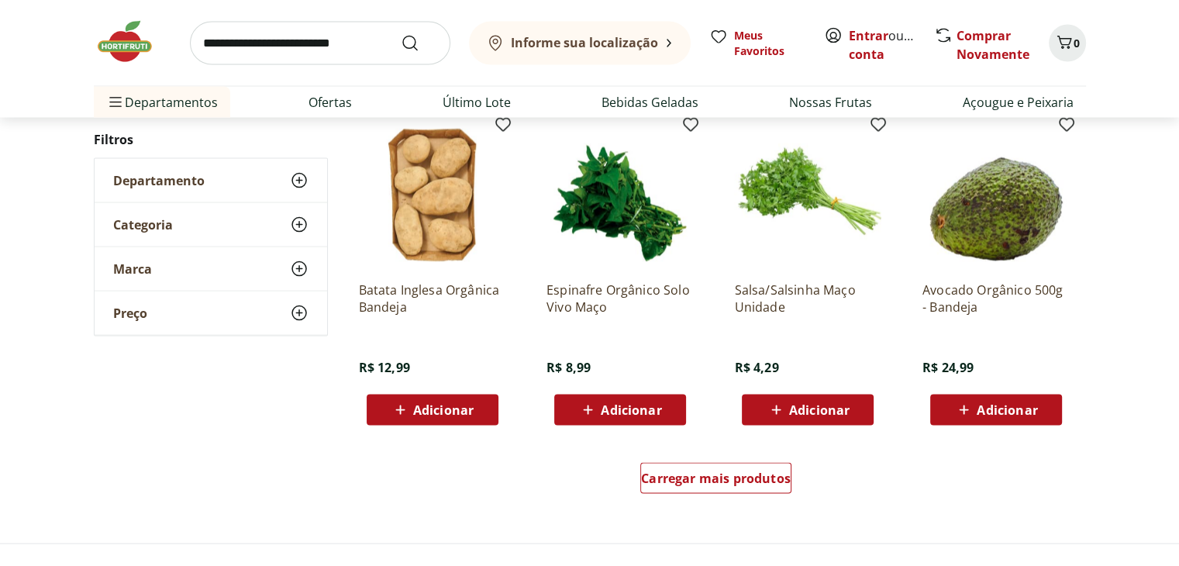
scroll to position [9068, 0]
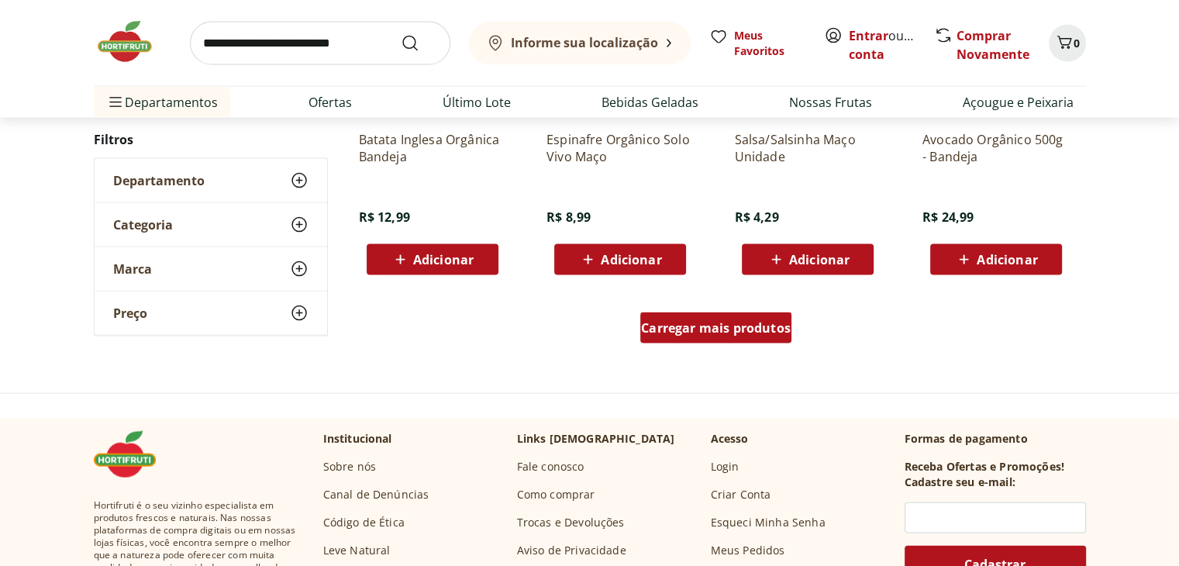
click at [752, 338] on div "Carregar mais produtos" at bounding box center [715, 327] width 151 height 31
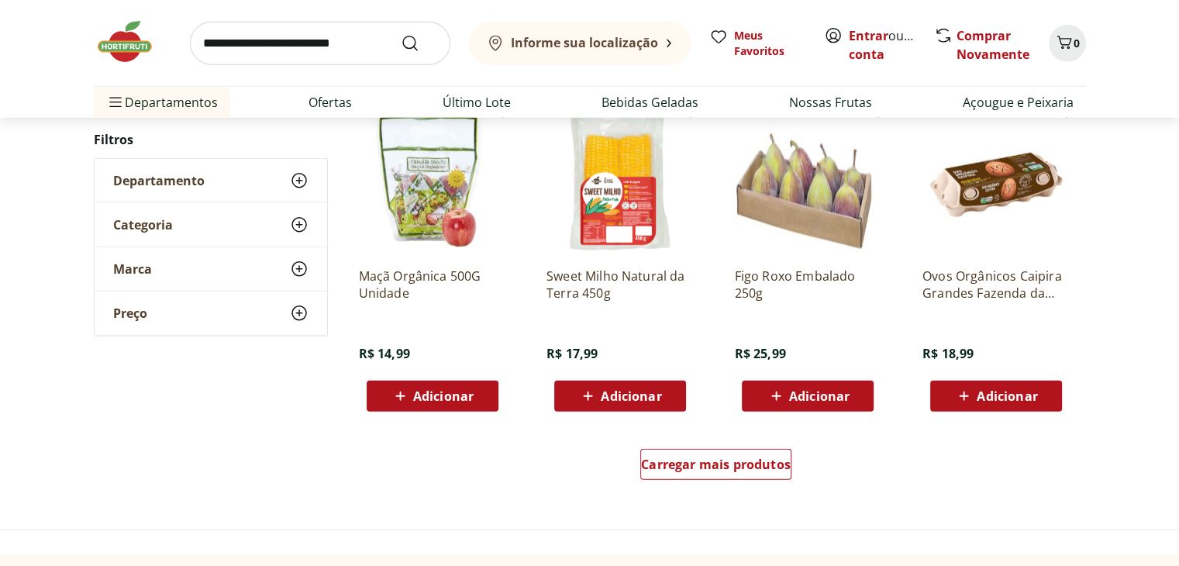
scroll to position [9921, 0]
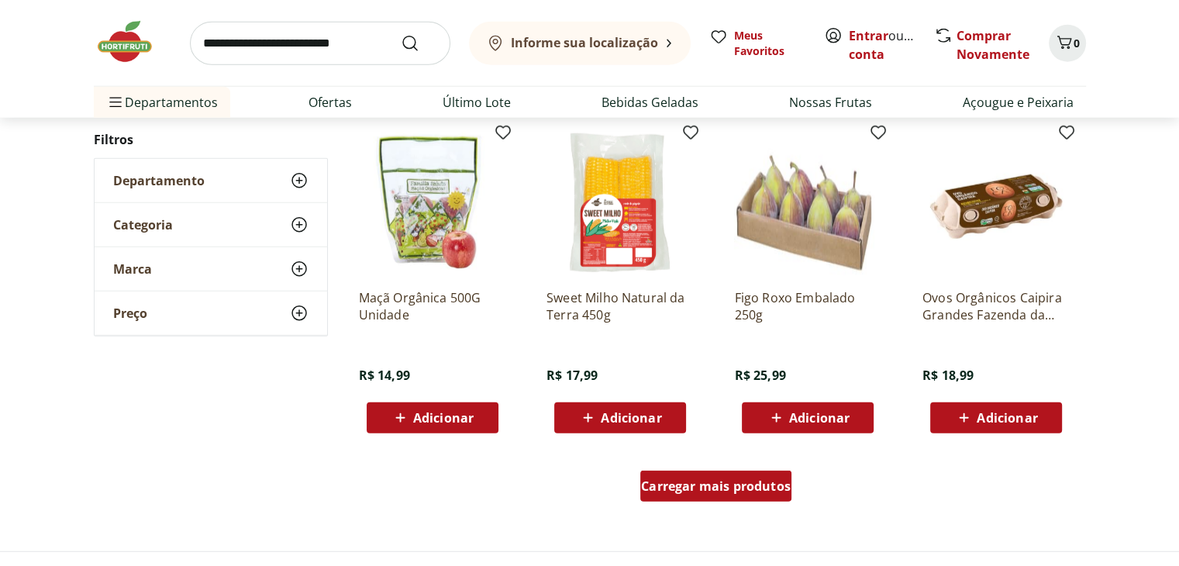
click at [692, 497] on div "Carregar mais produtos" at bounding box center [715, 485] width 151 height 31
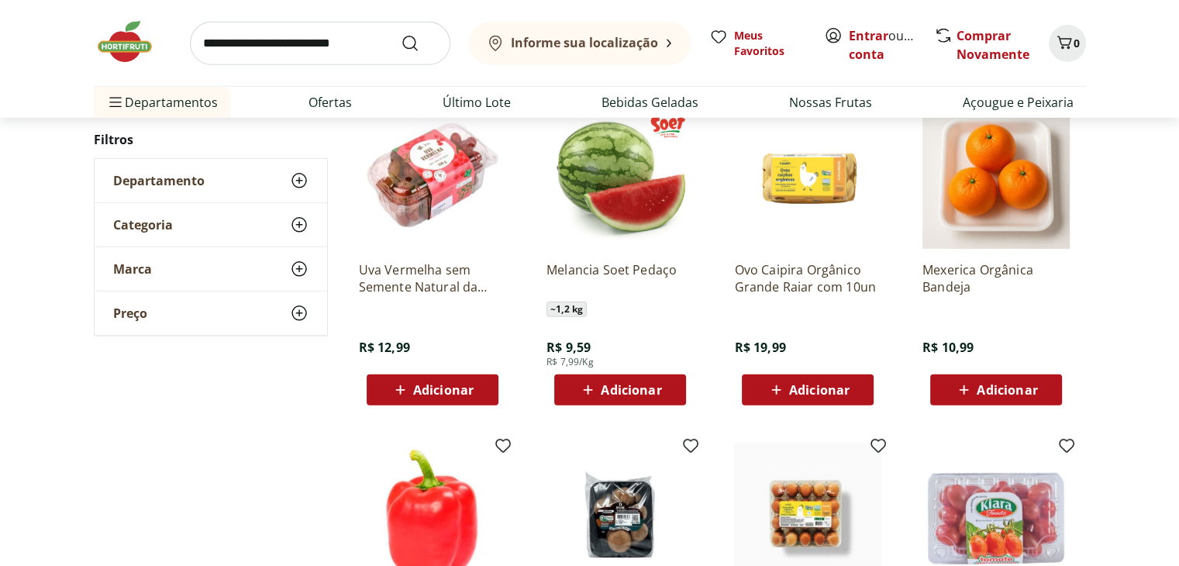
scroll to position [10928, 0]
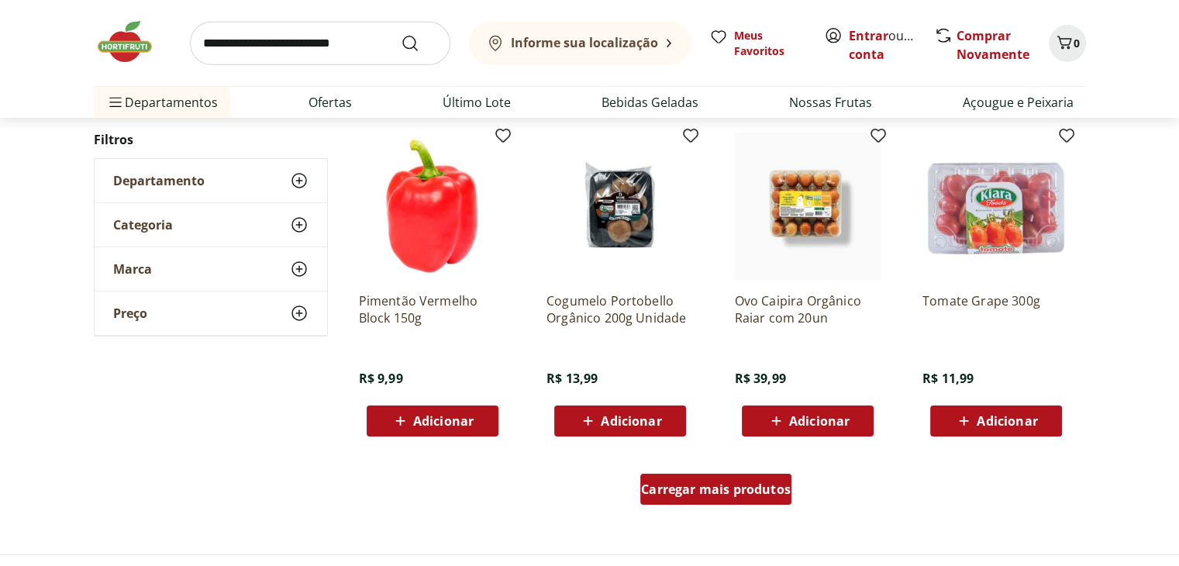
drag, startPoint x: 682, startPoint y: 463, endPoint x: 673, endPoint y: 485, distance: 23.6
click at [680, 474] on div "Carregar mais produtos" at bounding box center [716, 492] width 752 height 74
click at [673, 486] on span "Carregar mais produtos" at bounding box center [716, 489] width 150 height 12
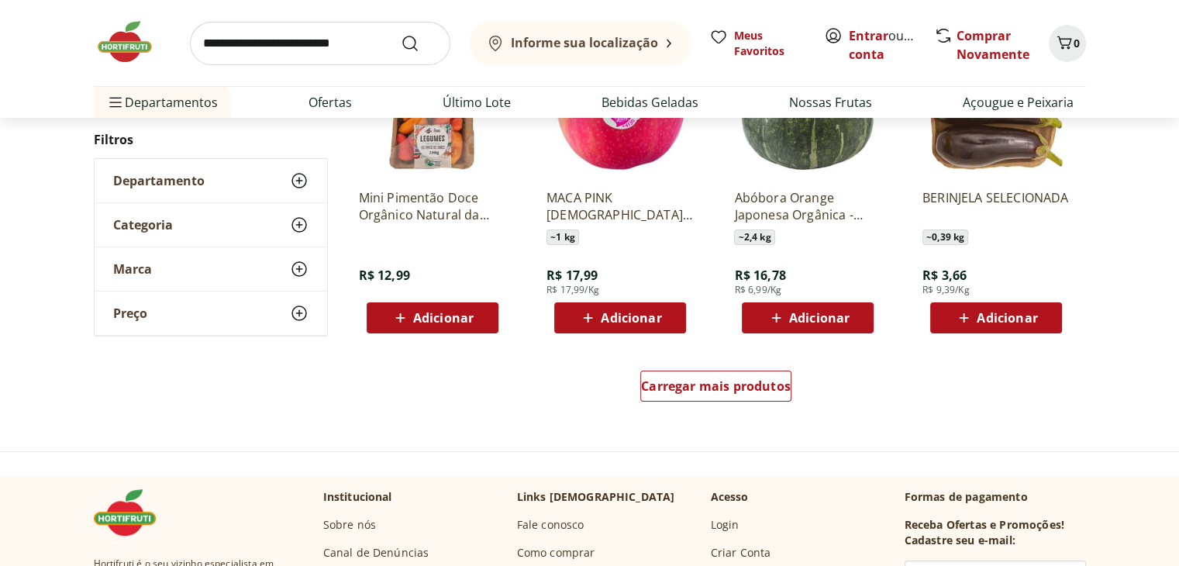
scroll to position [12091, 0]
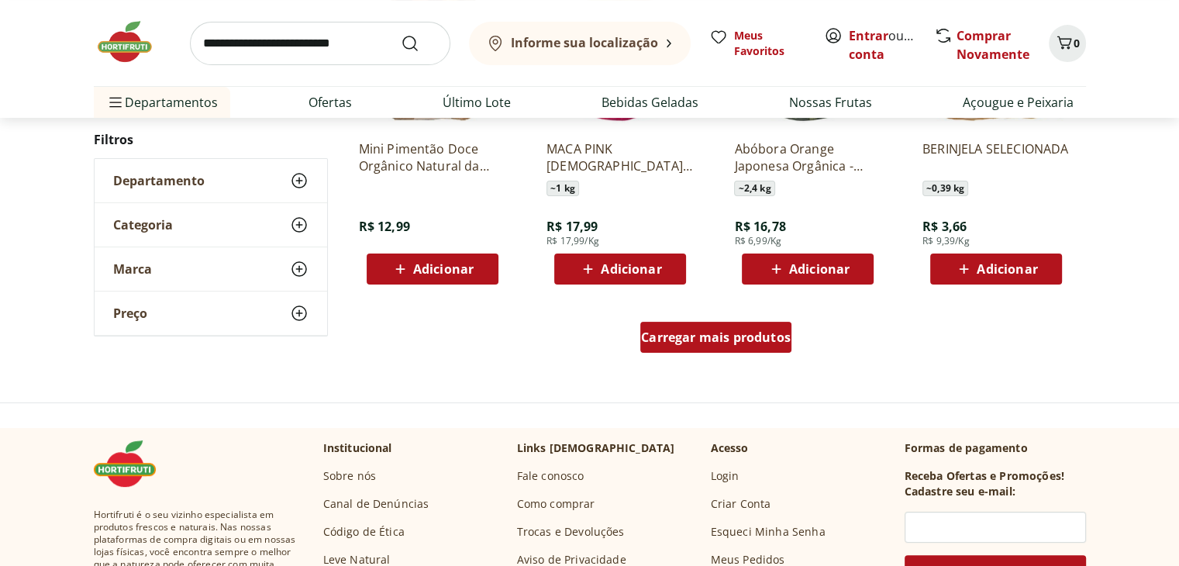
click at [772, 339] on span "Carregar mais produtos" at bounding box center [716, 337] width 150 height 12
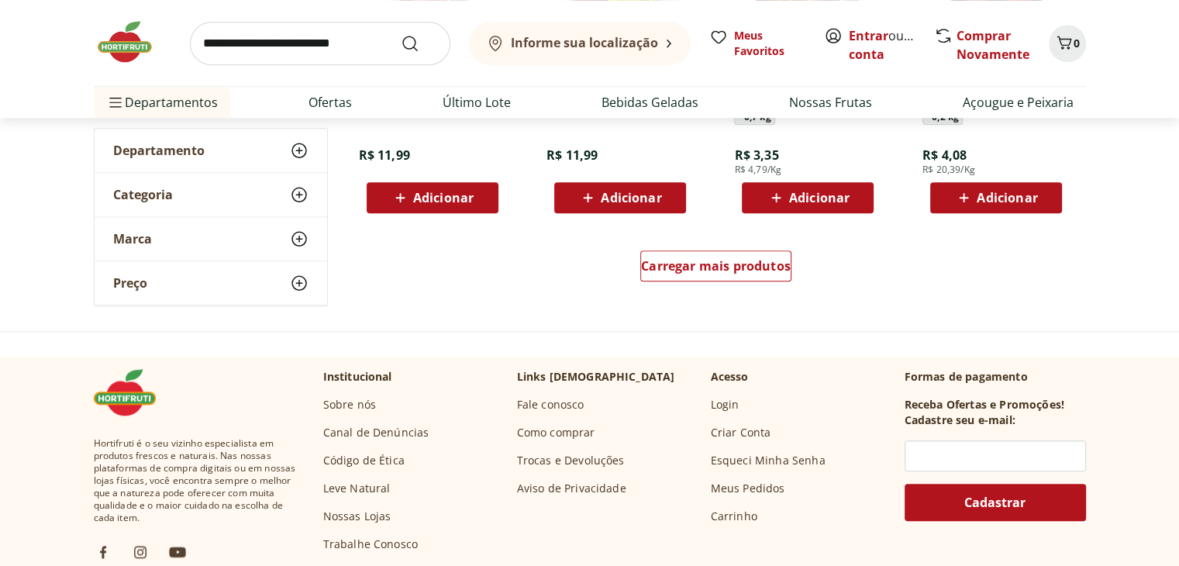
scroll to position [13176, 0]
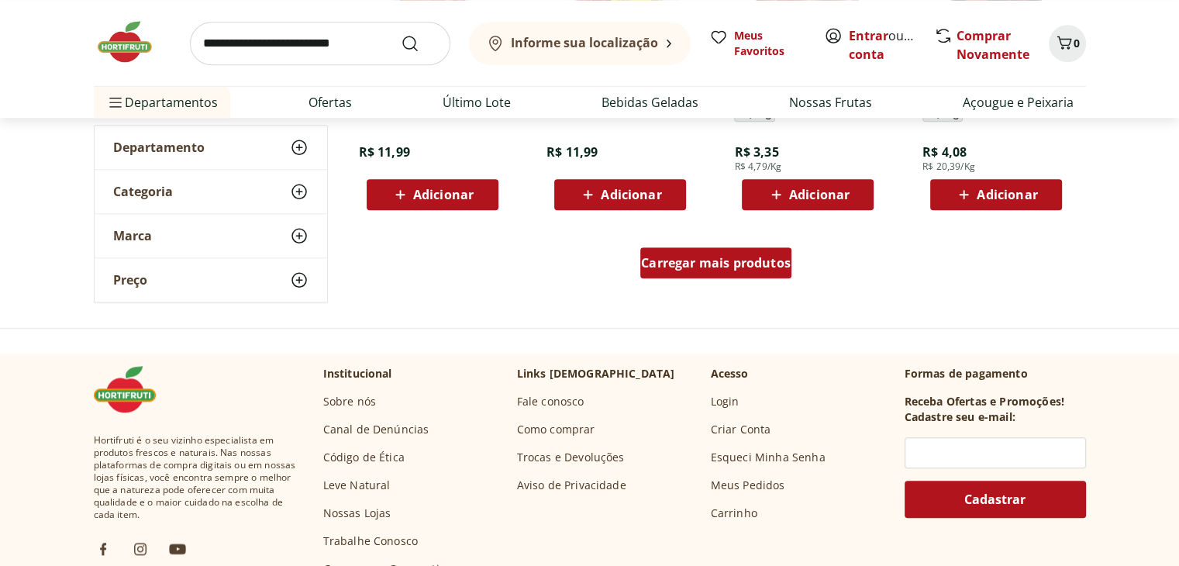
click at [722, 264] on span "Carregar mais produtos" at bounding box center [716, 263] width 150 height 12
